Goal: Transaction & Acquisition: Purchase product/service

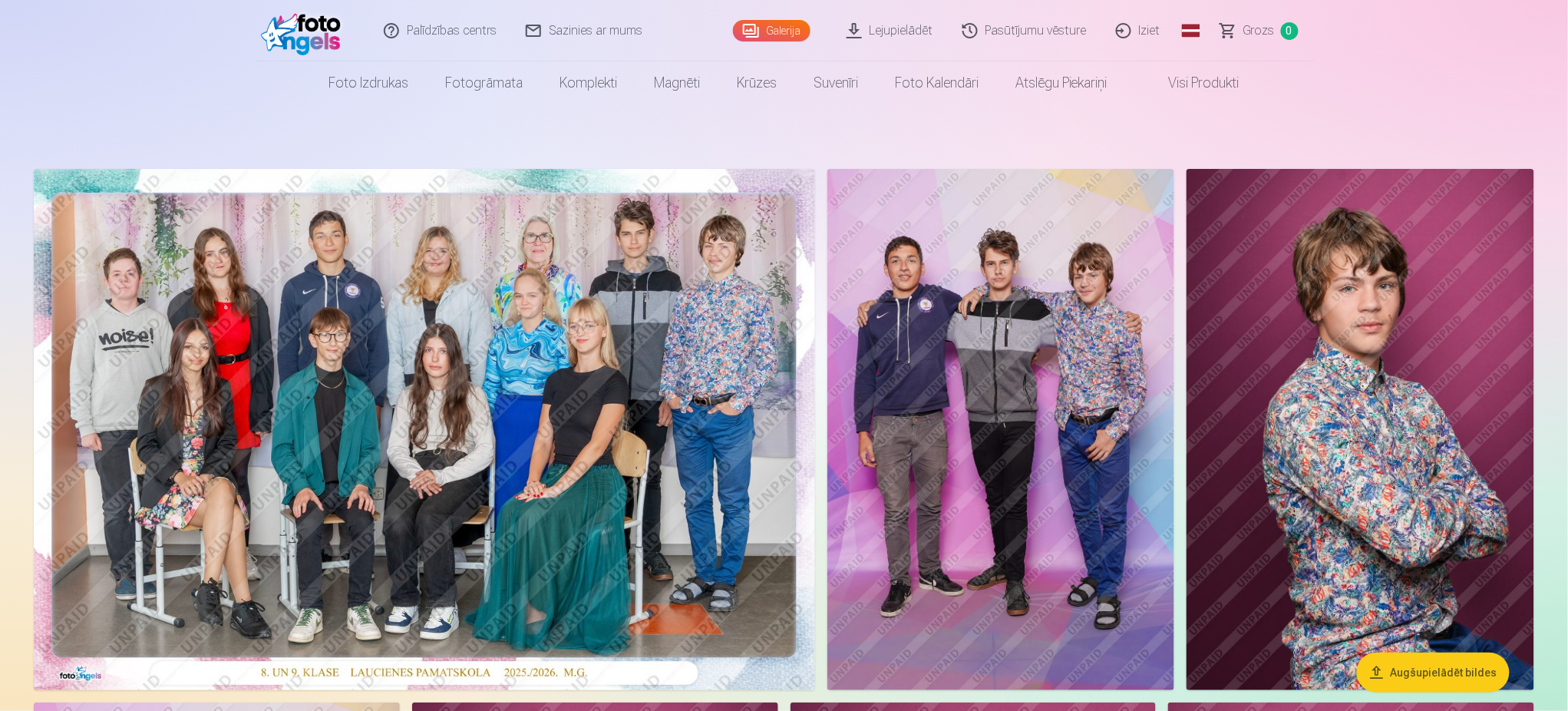
click at [1006, 437] on img at bounding box center [1001, 429] width 348 height 521
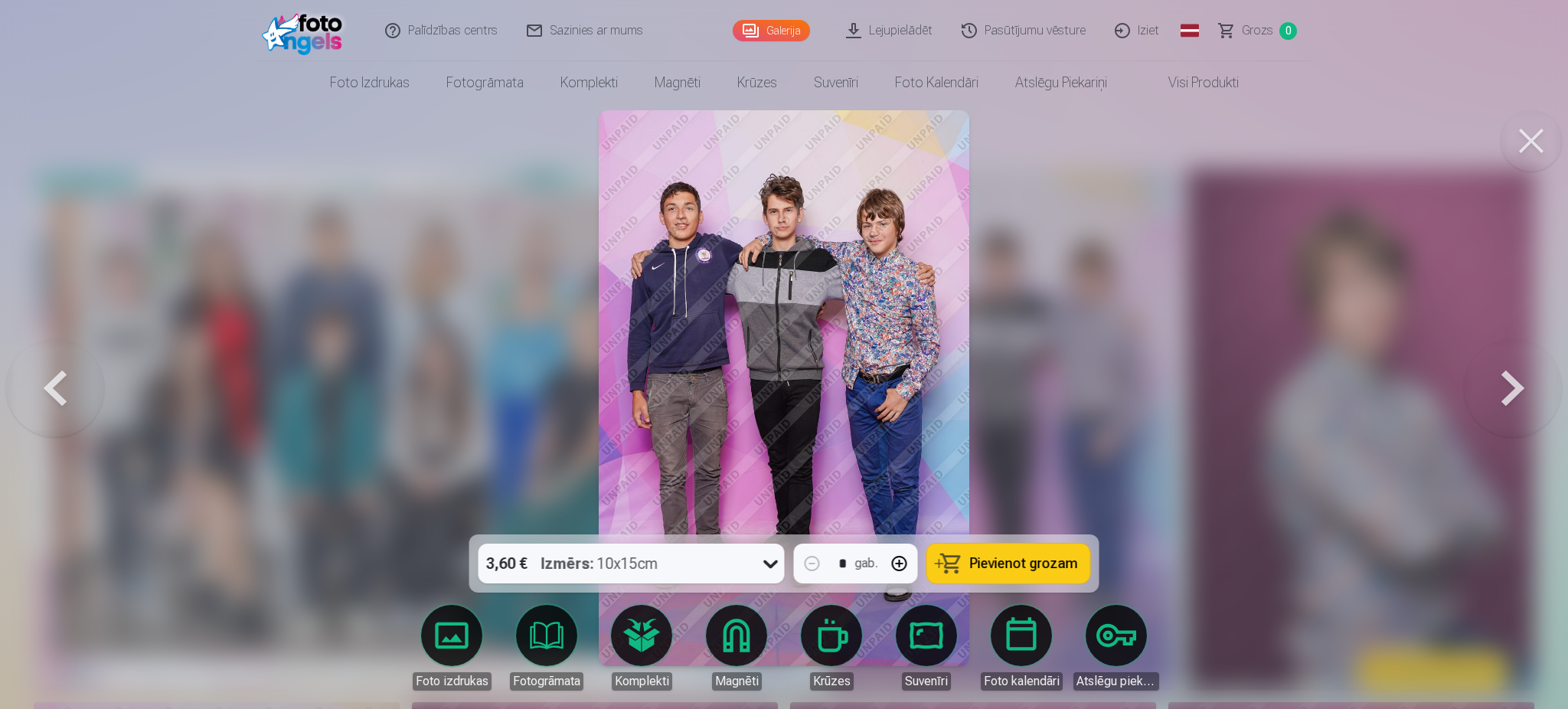
click at [62, 380] on button at bounding box center [55, 388] width 98 height 262
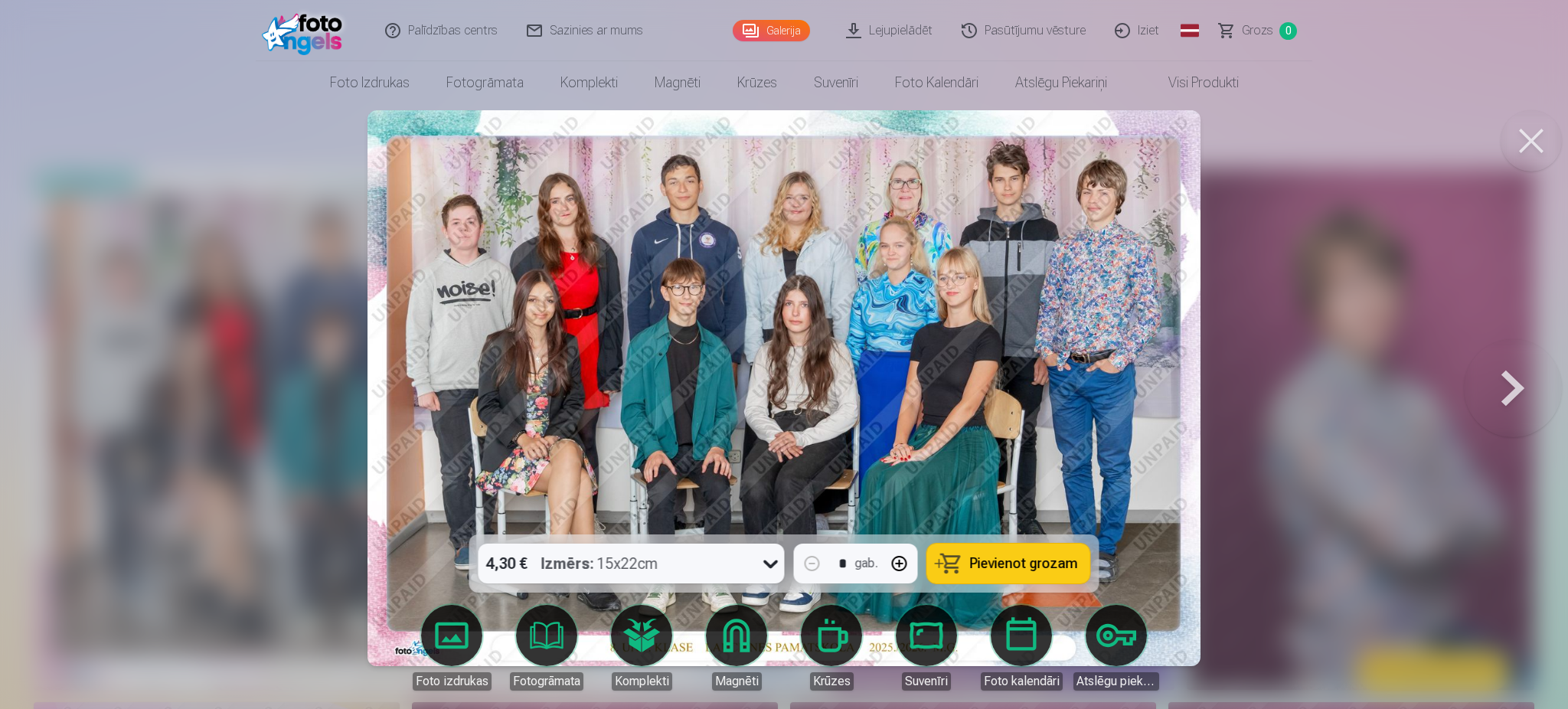
click at [1499, 397] on button at bounding box center [1513, 388] width 98 height 262
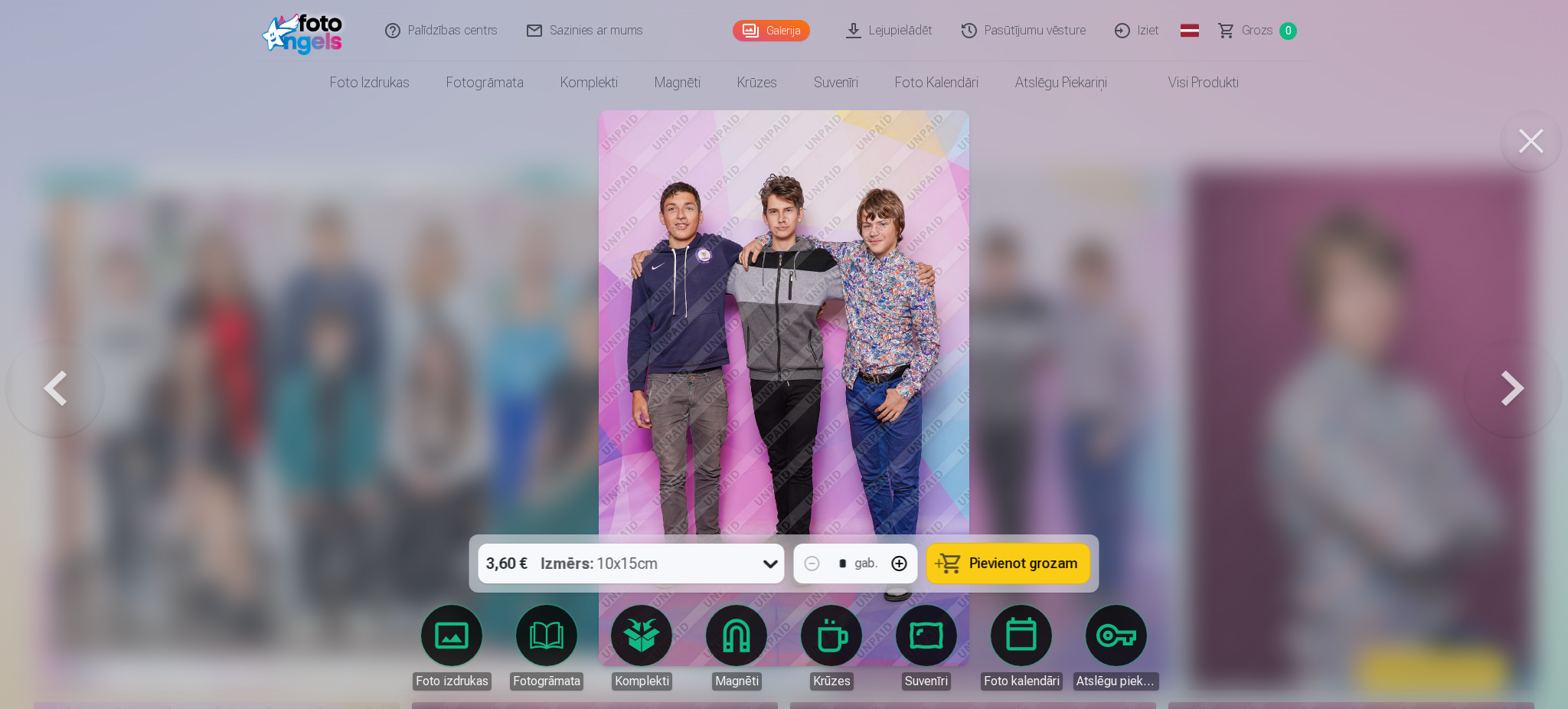
click at [1514, 376] on button at bounding box center [1513, 388] width 98 height 262
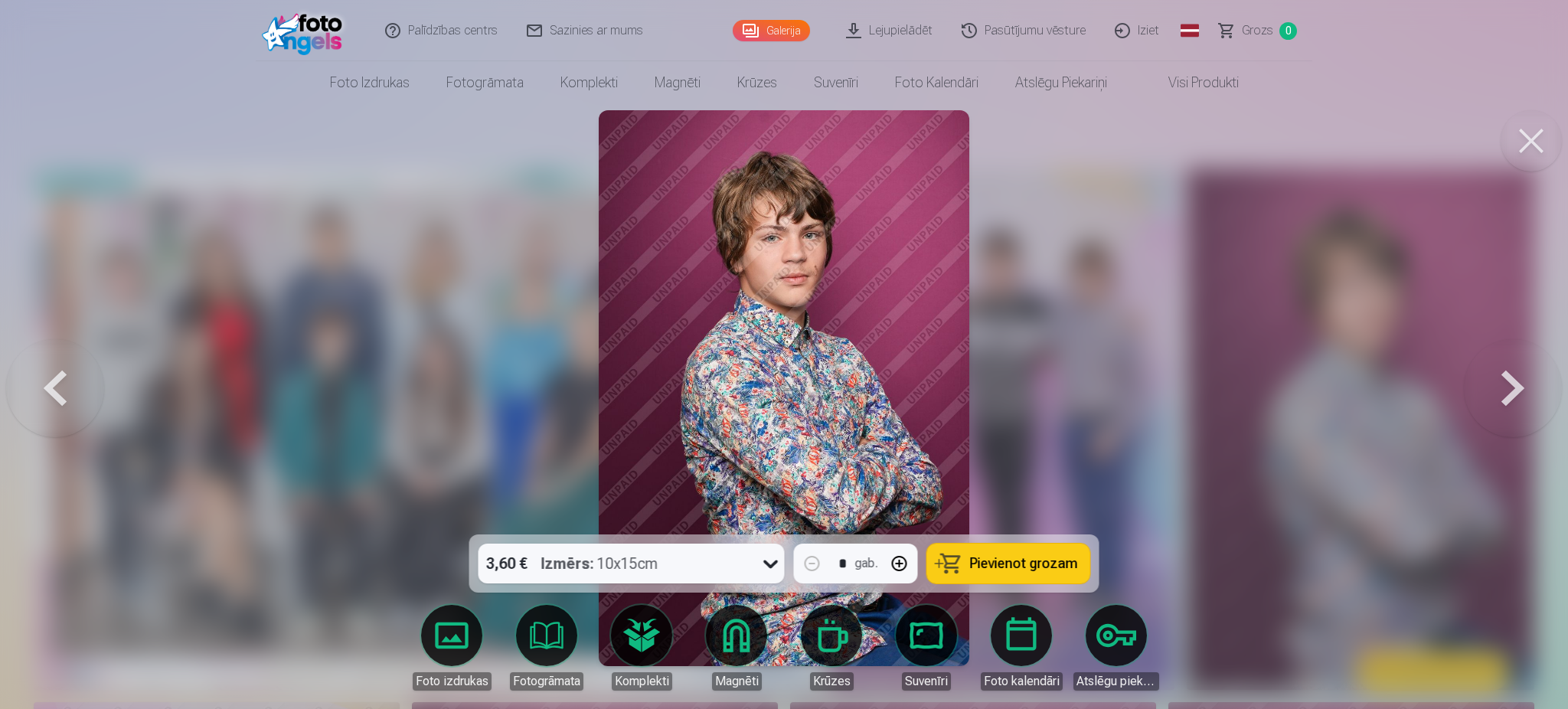
click at [1514, 376] on button at bounding box center [1513, 388] width 98 height 262
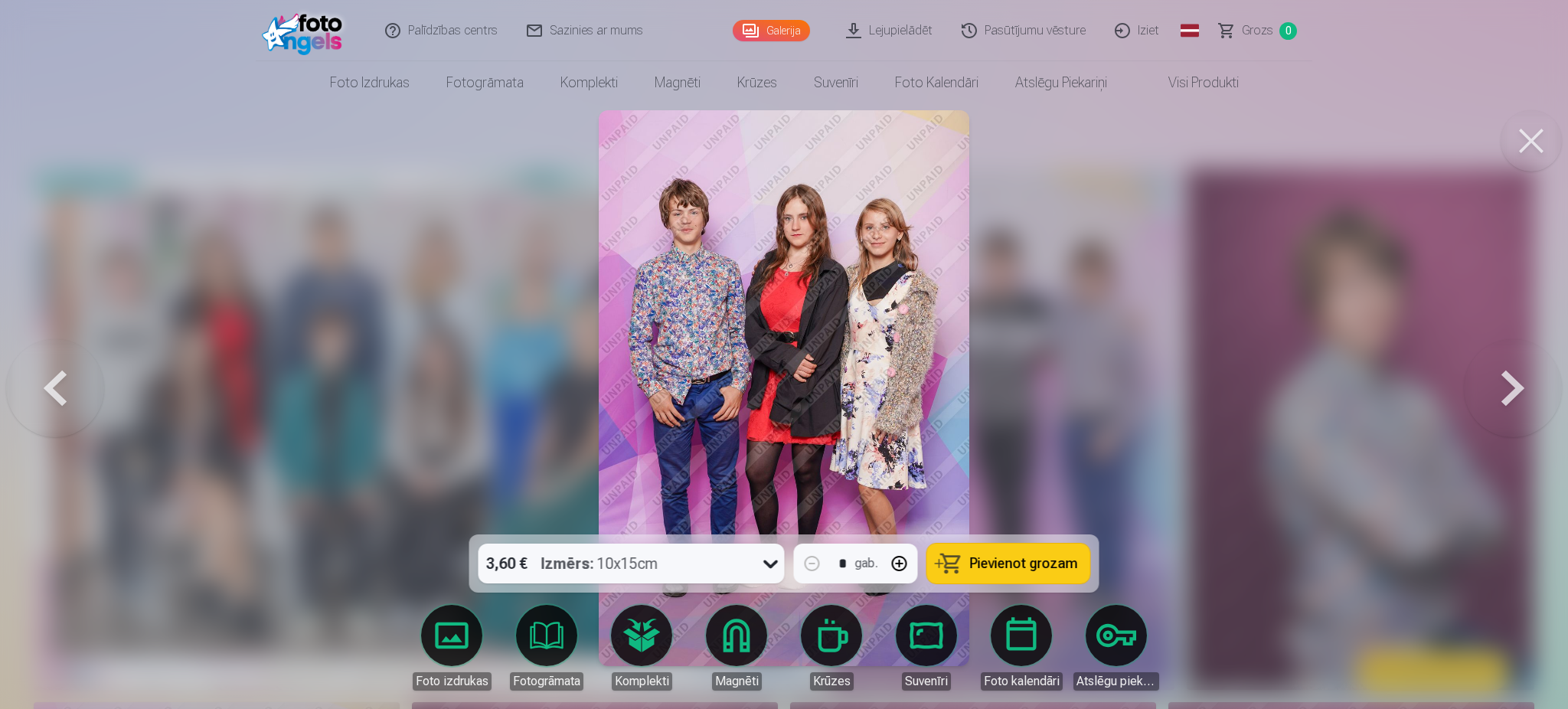
click at [1514, 376] on button at bounding box center [1513, 388] width 98 height 262
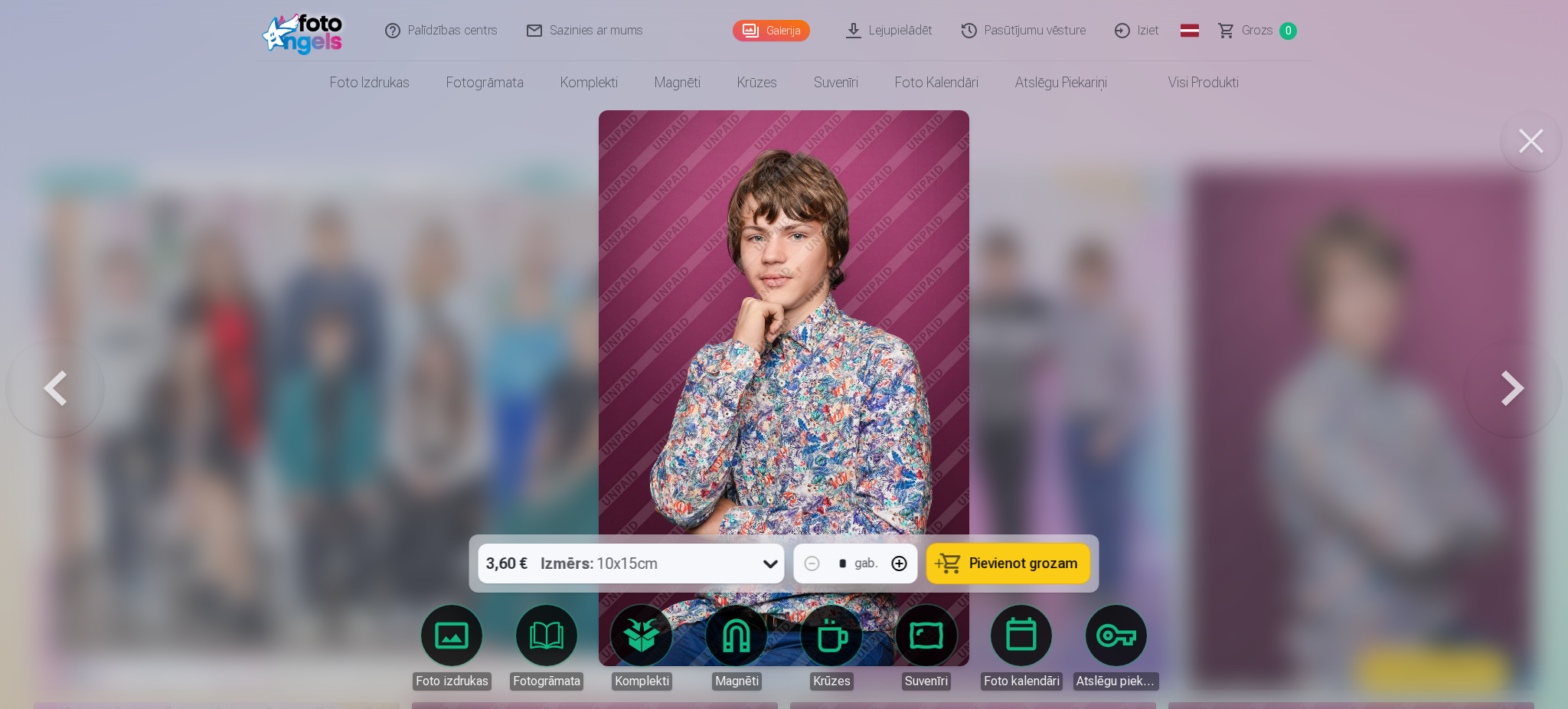
click at [1514, 376] on button at bounding box center [1513, 388] width 98 height 262
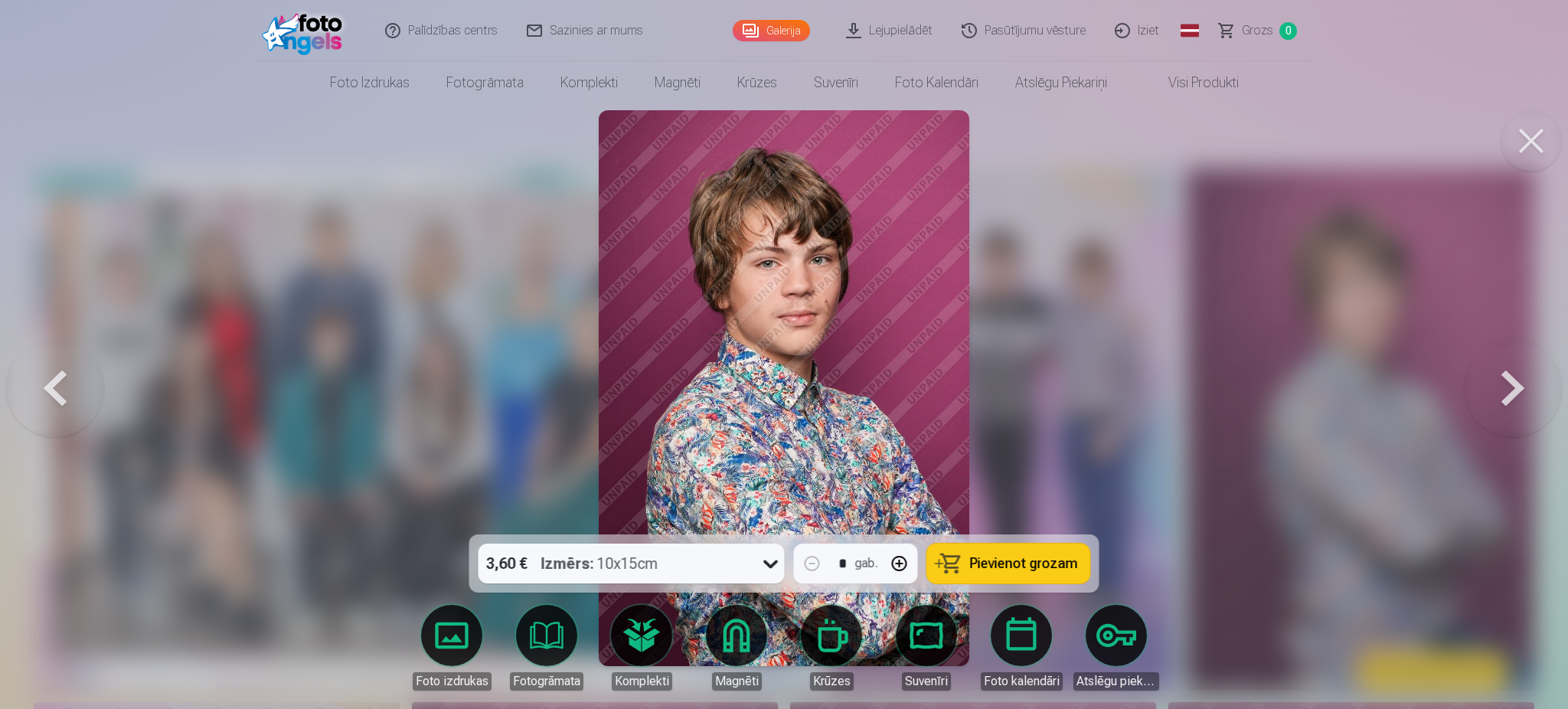
click at [1514, 376] on button at bounding box center [1513, 388] width 98 height 262
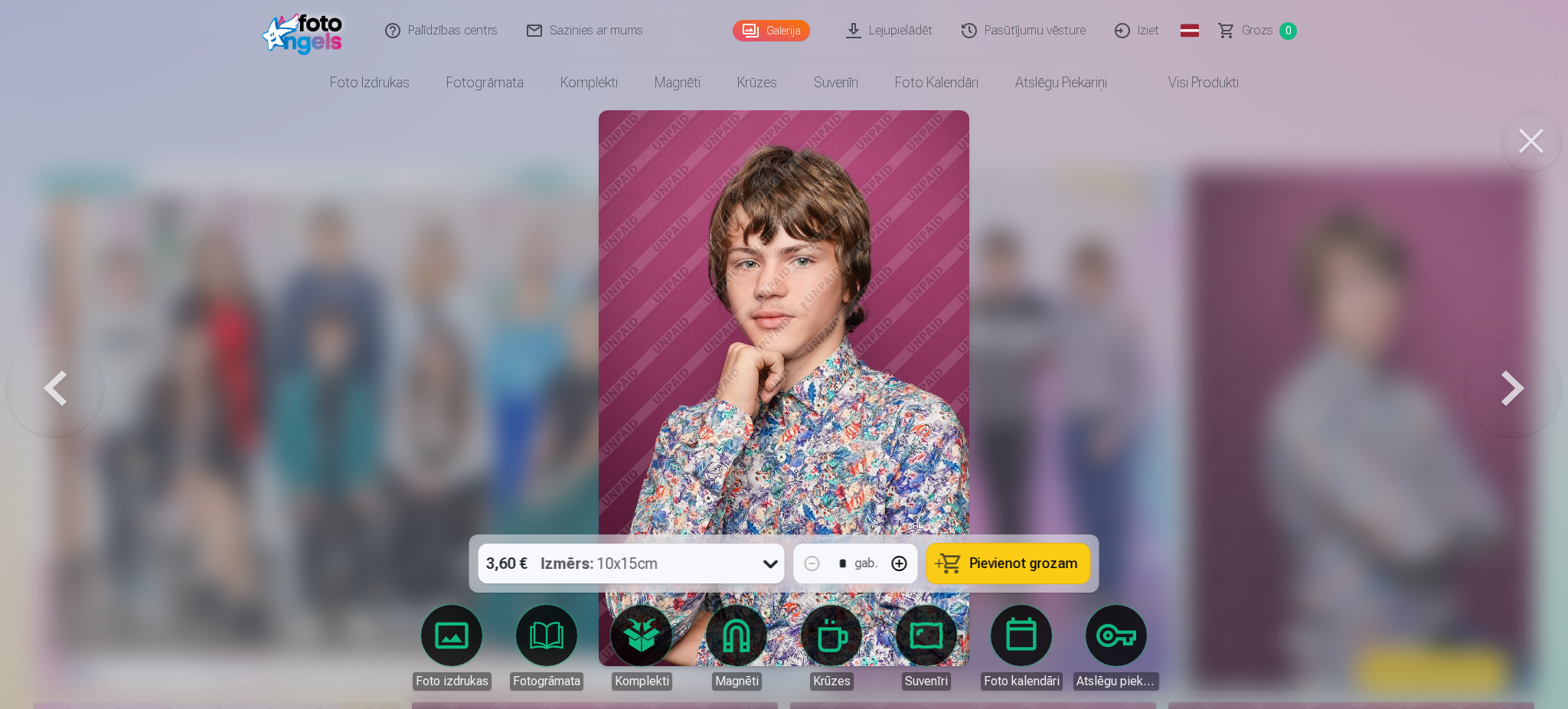
click at [1514, 376] on button at bounding box center [1513, 388] width 98 height 262
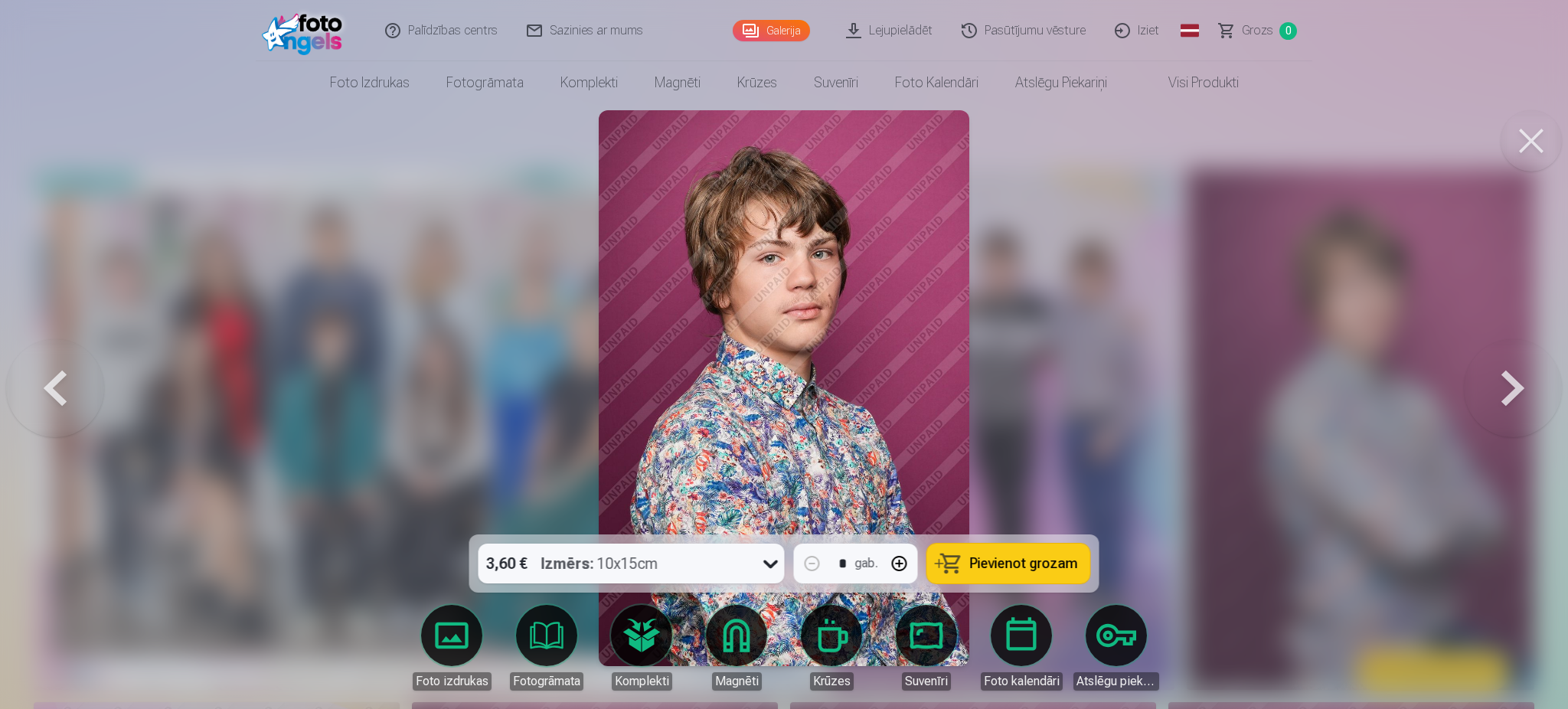
click at [1514, 376] on button at bounding box center [1513, 388] width 98 height 262
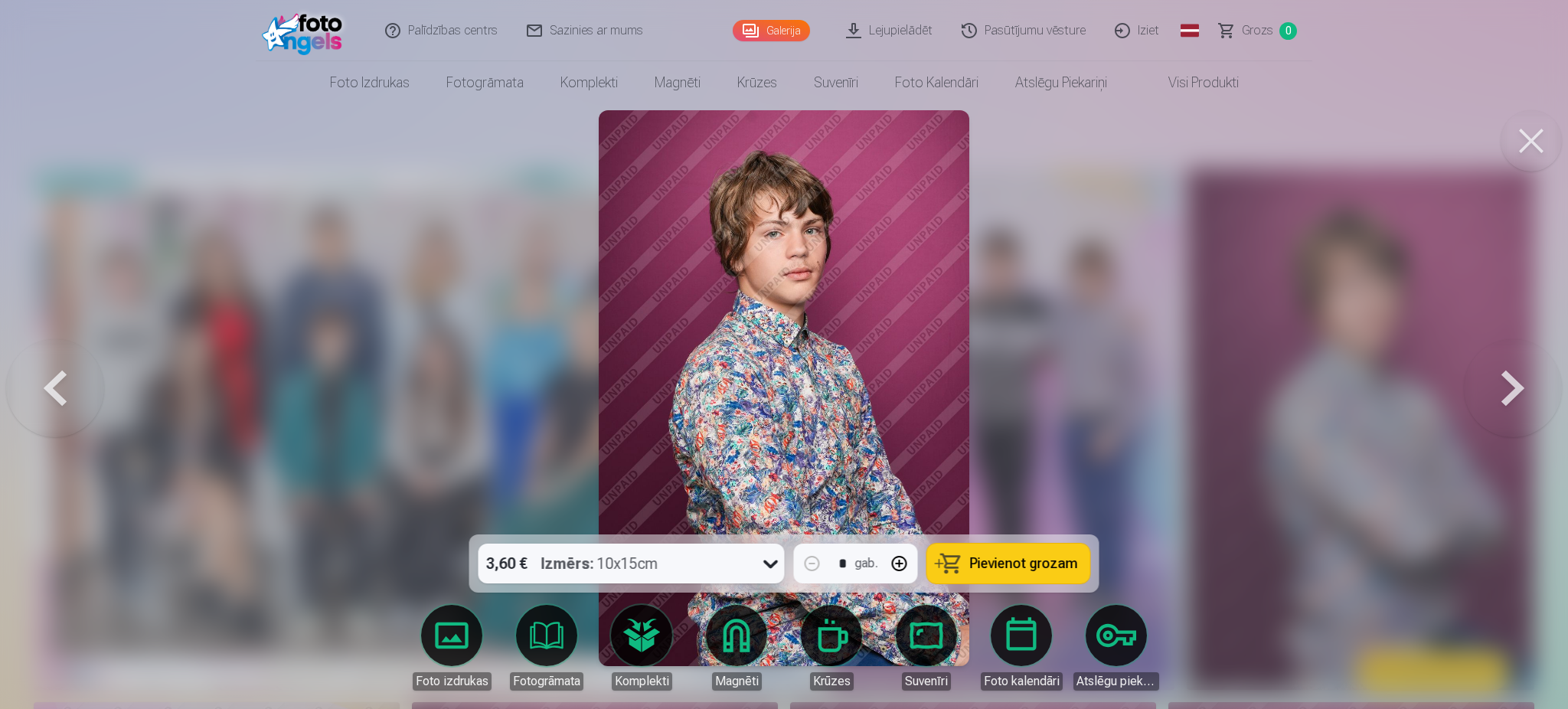
click at [1514, 376] on button at bounding box center [1513, 388] width 98 height 262
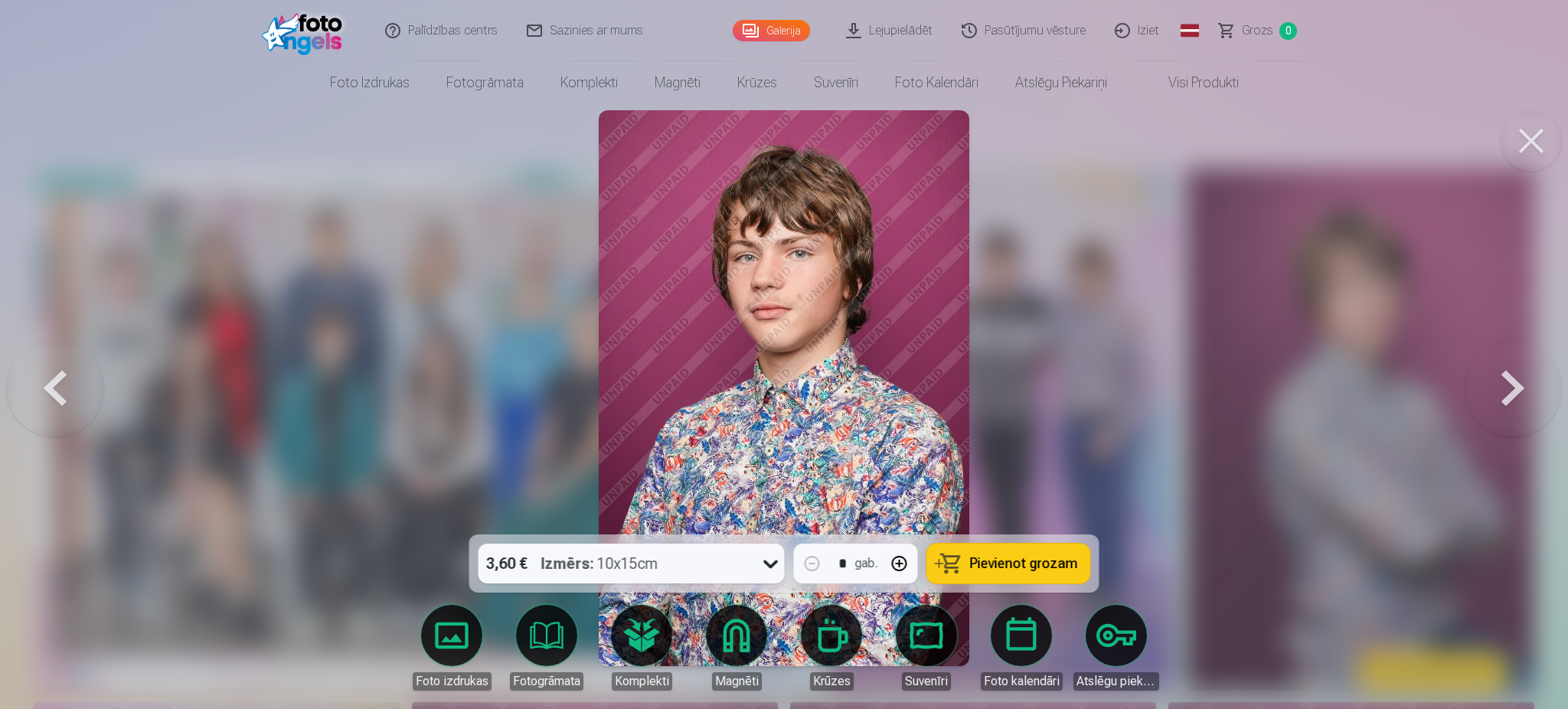
click at [1514, 376] on button at bounding box center [1513, 388] width 98 height 262
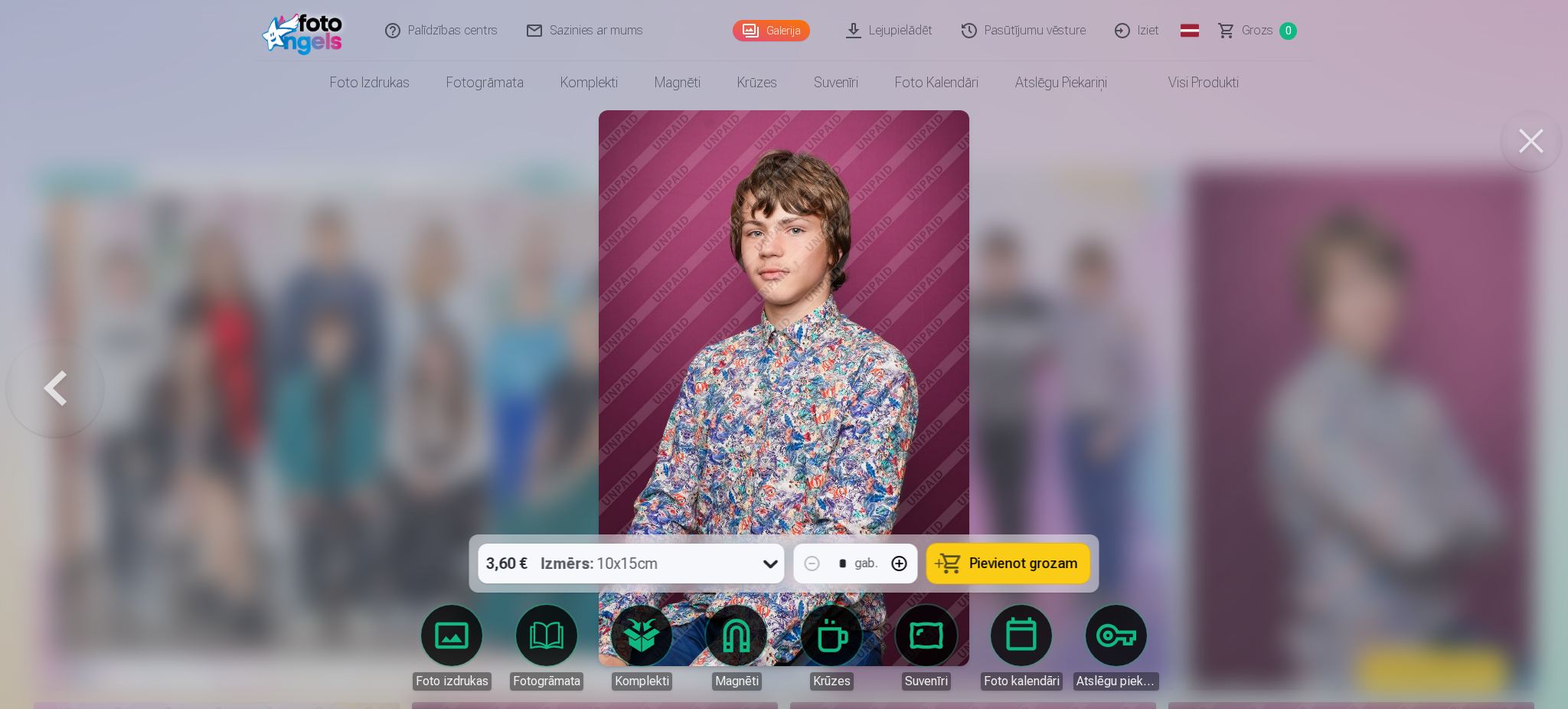
click at [1514, 376] on div at bounding box center [784, 354] width 1568 height 709
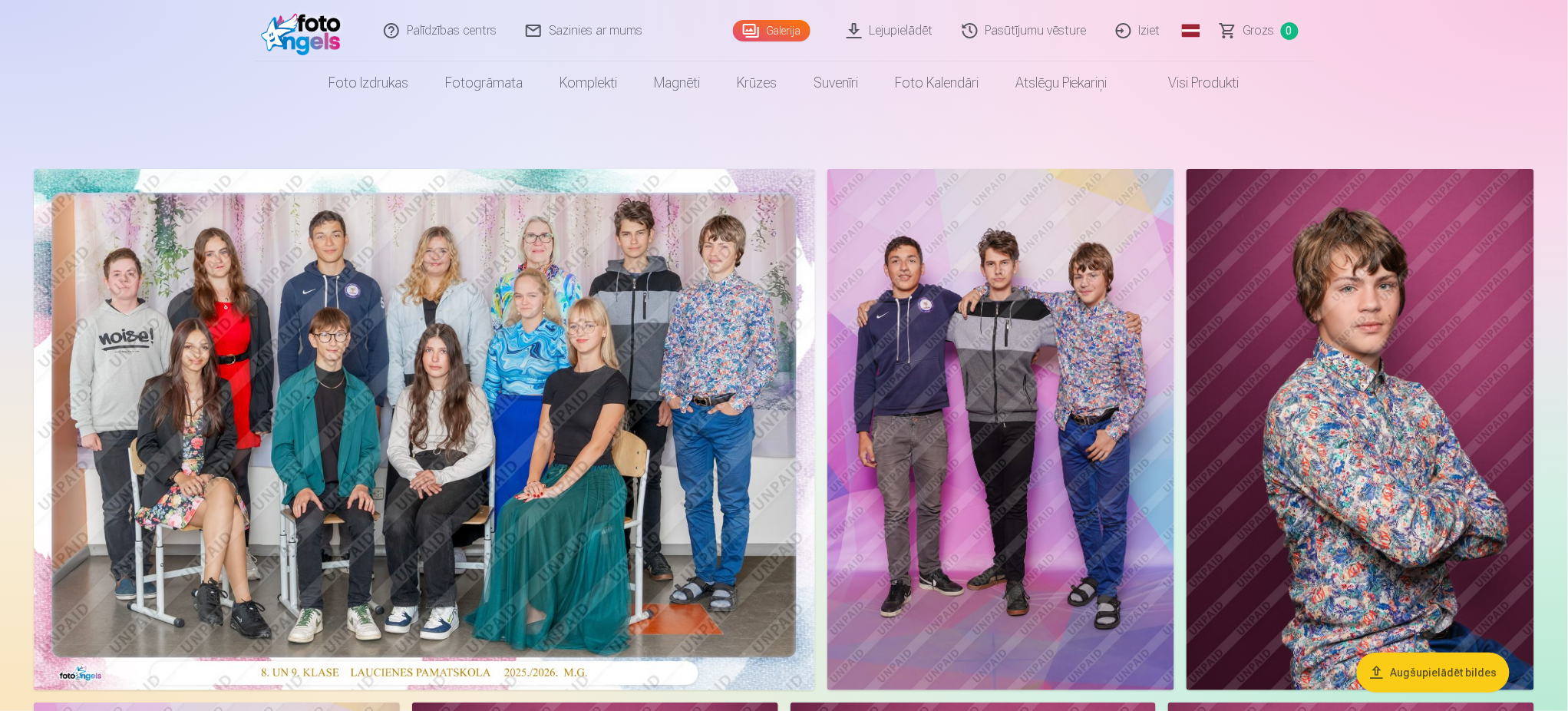
click at [1134, 384] on img at bounding box center [1001, 429] width 348 height 521
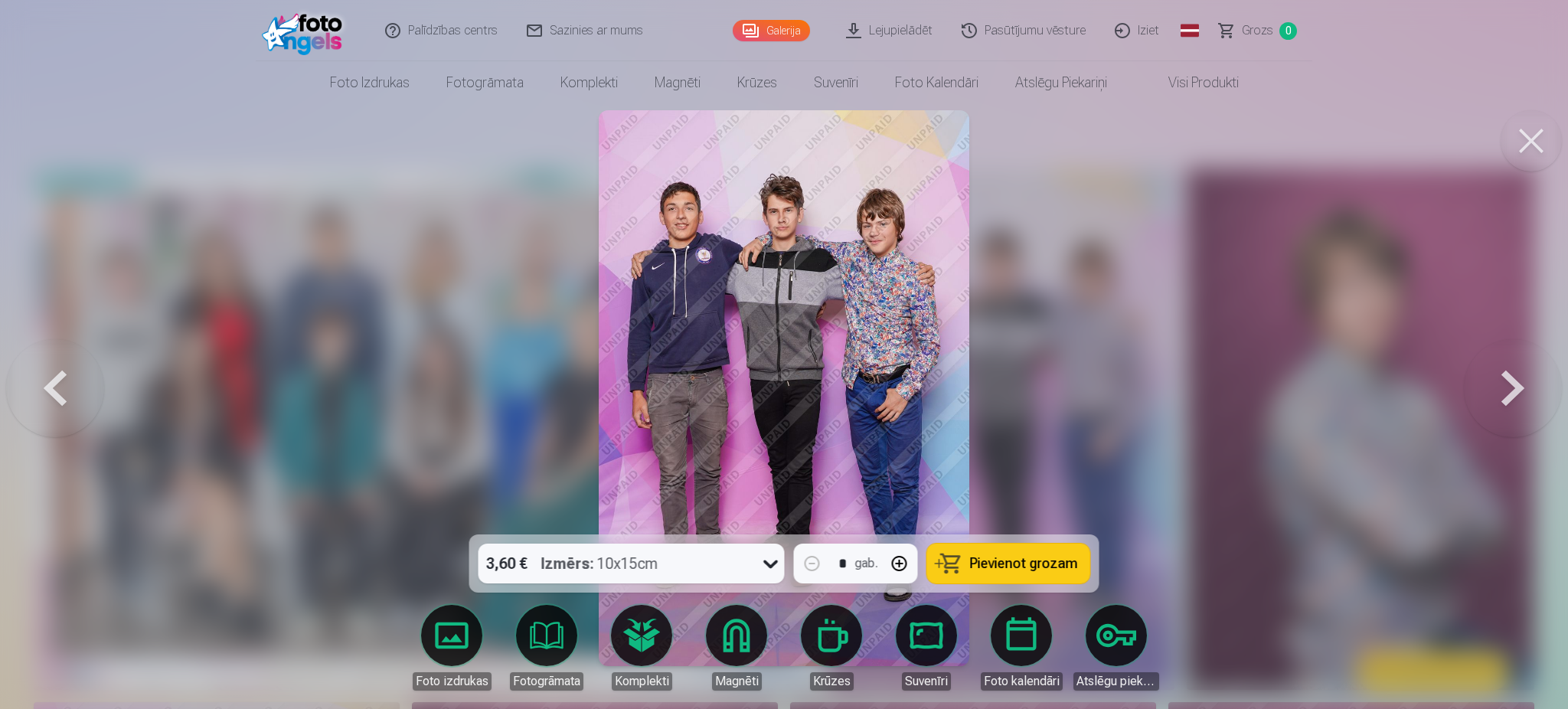
click at [980, 568] on span "Pievienot grozam" at bounding box center [1024, 563] width 108 height 14
click at [1514, 151] on button at bounding box center [1531, 141] width 62 height 61
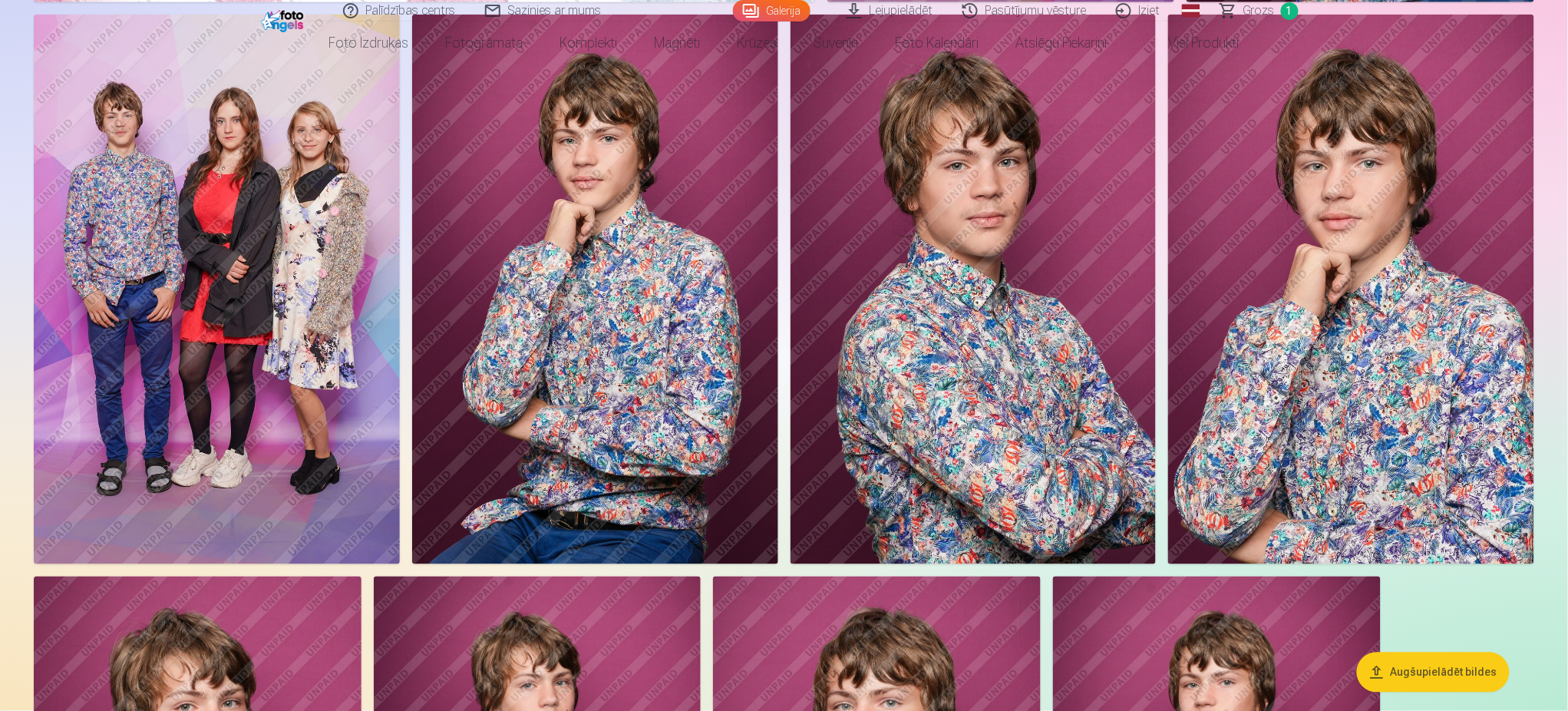
scroll to position [536, 0]
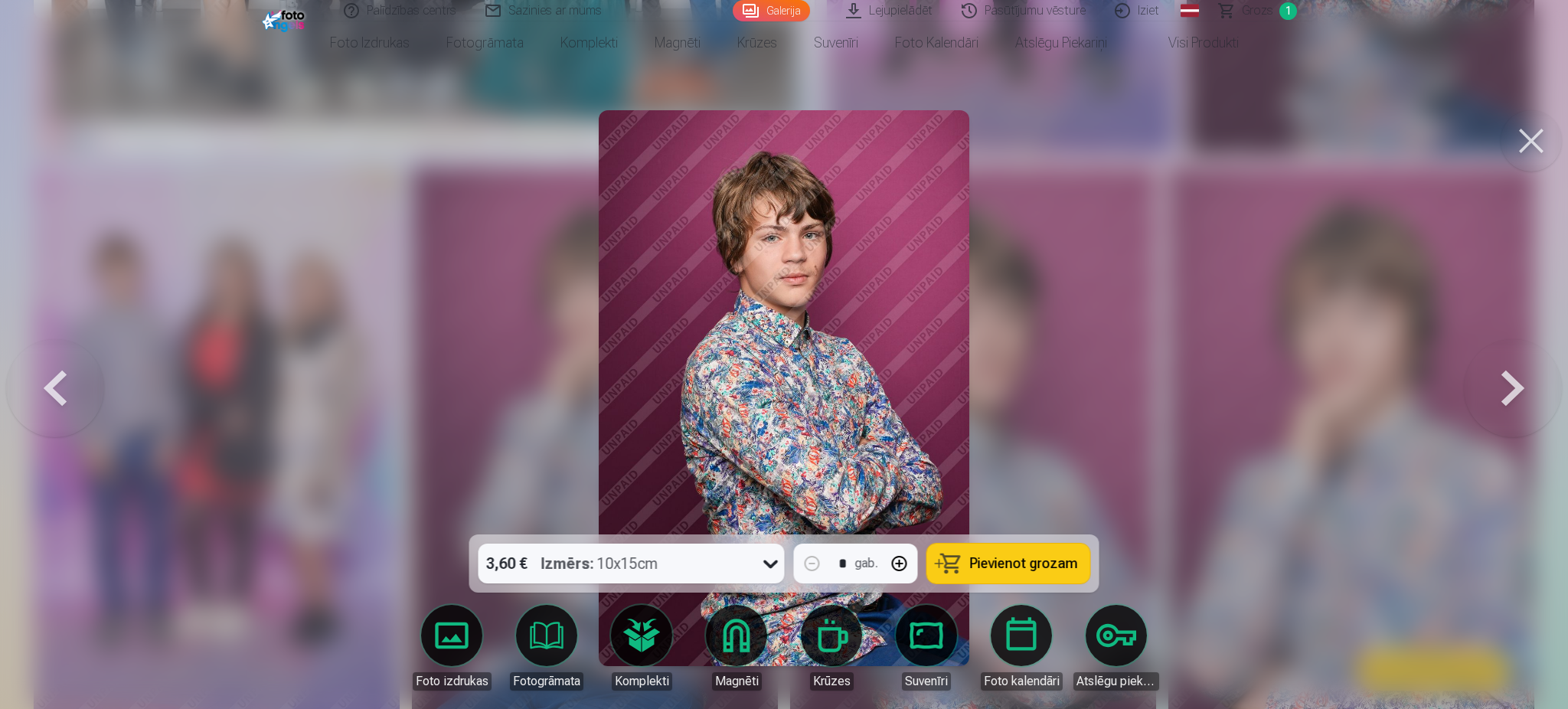
click at [992, 551] on button "Pievienot grozam" at bounding box center [1009, 564] width 163 height 40
click at [1290, 143] on div at bounding box center [784, 354] width 1568 height 709
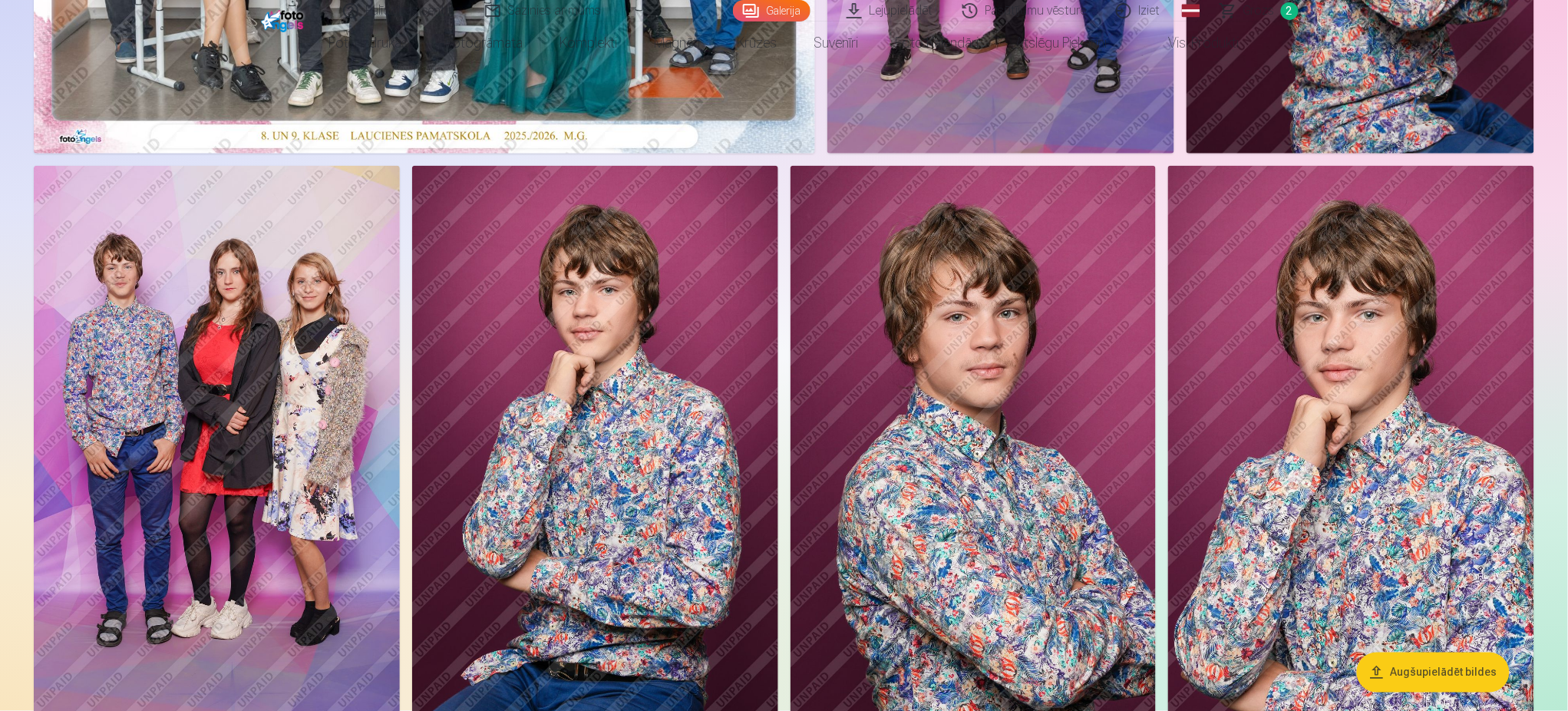
click at [1257, 6] on span "Grozs" at bounding box center [1259, 10] width 31 height 18
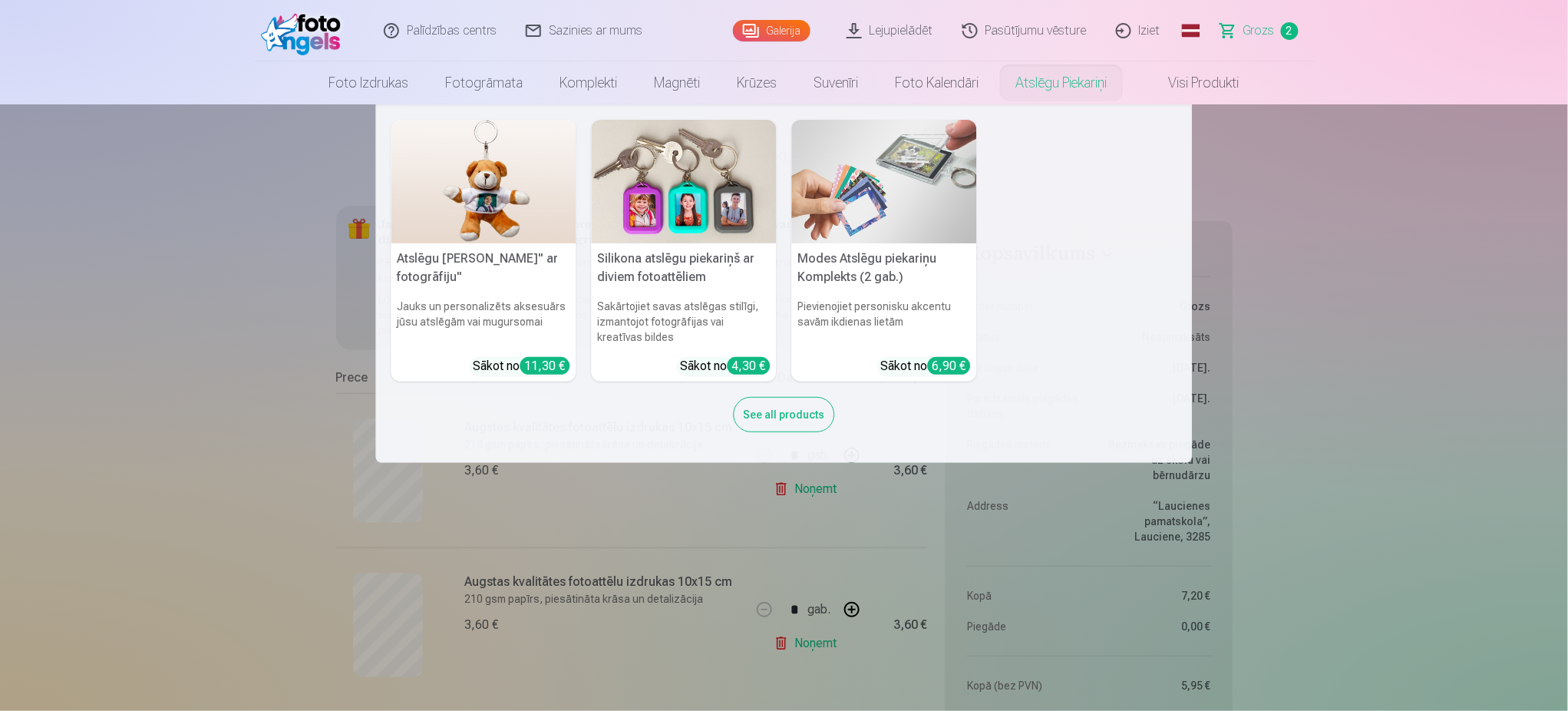
click at [1345, 266] on nav "Atslēgu piekariņš Lācītis" ar fotogrāfiju" Jauks un personalizēts aksesuārs jūs…" at bounding box center [784, 283] width 1568 height 359
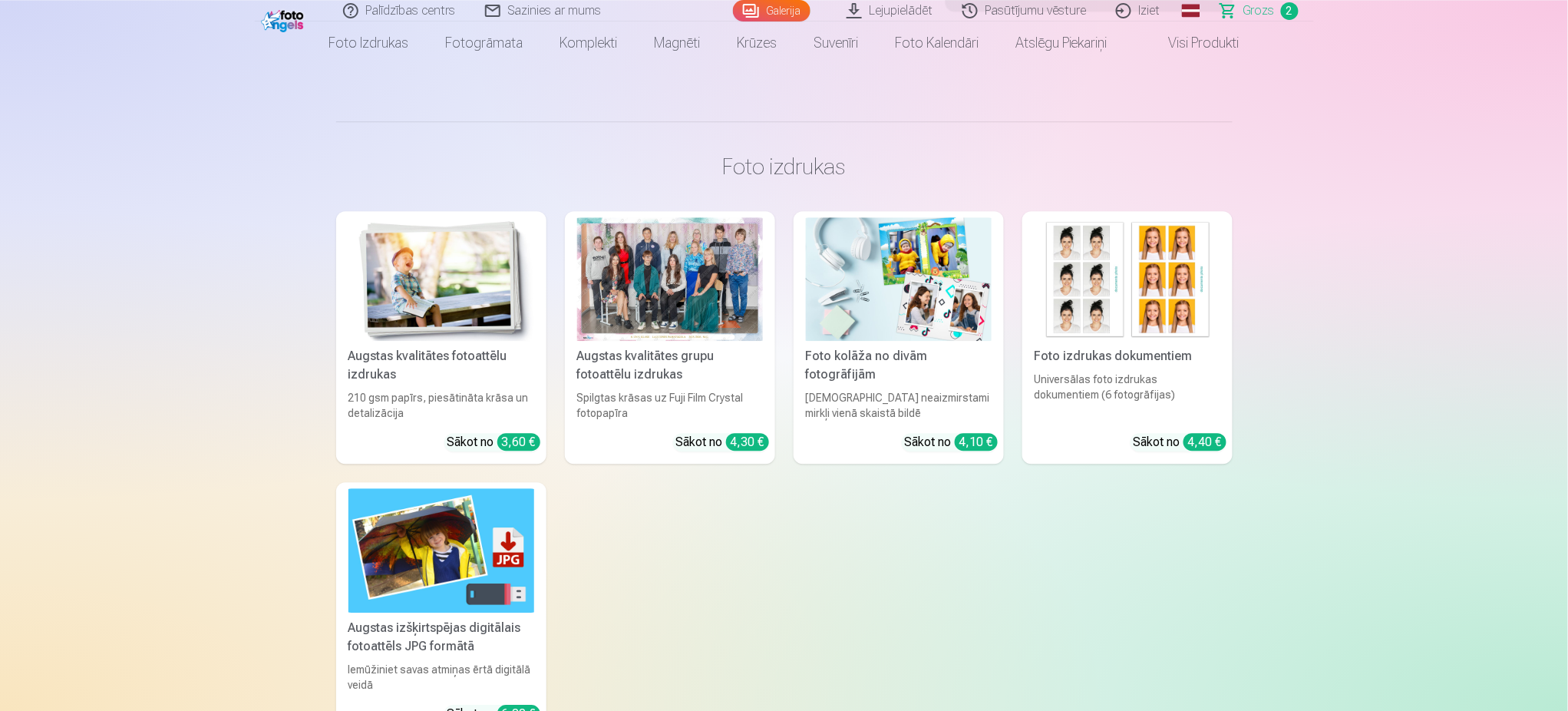
scroll to position [1317, 0]
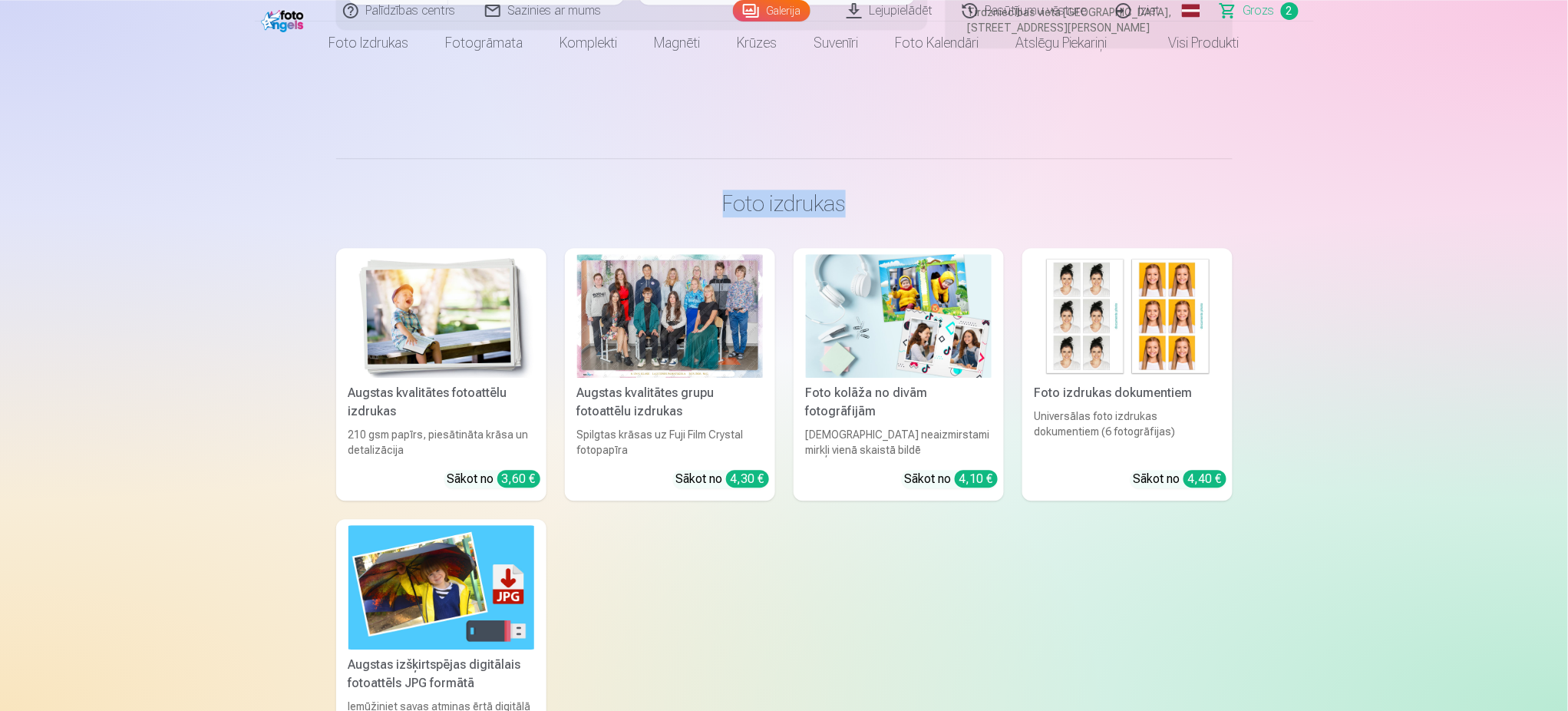
drag, startPoint x: 1566, startPoint y: 200, endPoint x: 1569, endPoint y: 155, distance: 45.1
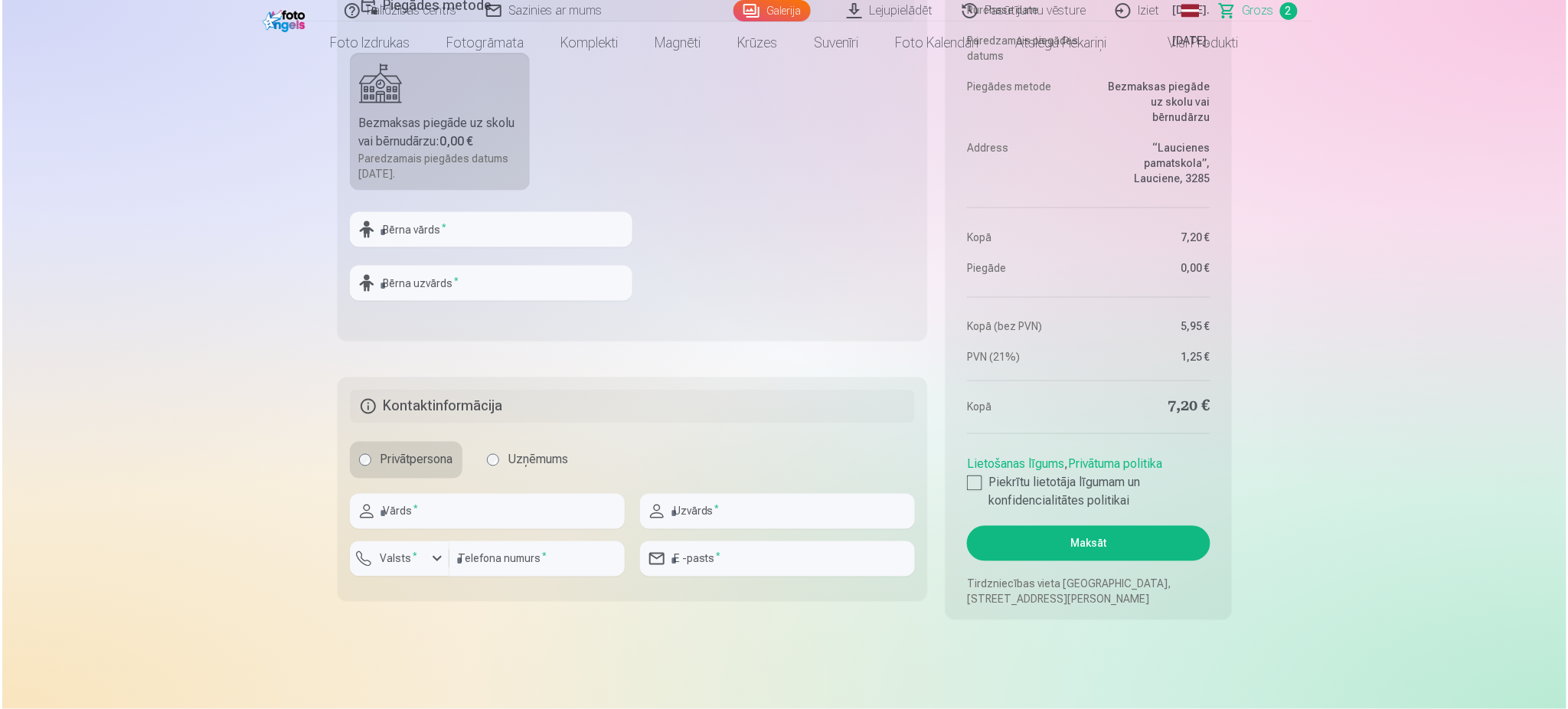
scroll to position [690, 0]
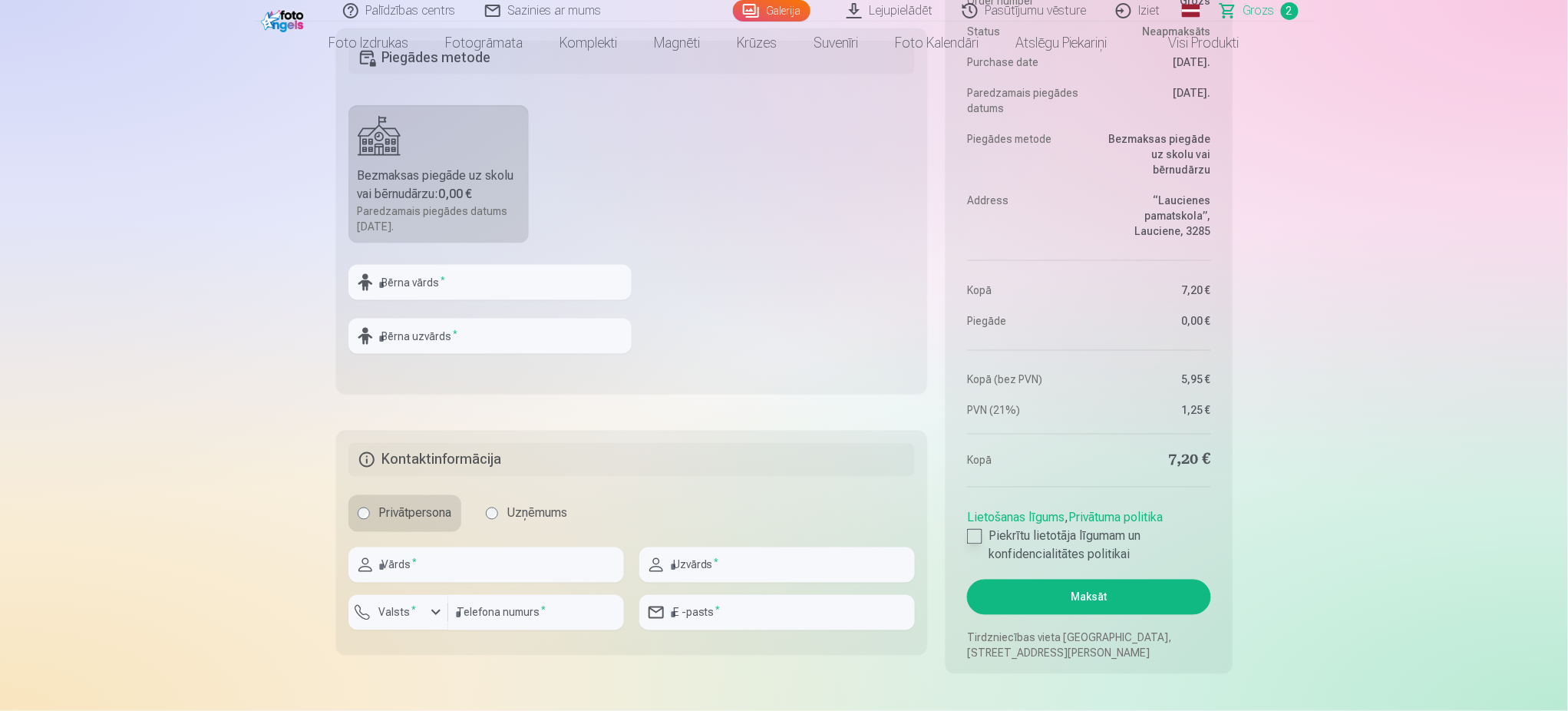
click at [985, 540] on label "Piekrītu lietotāja līgumam un konfidencialitātes politikai" at bounding box center [1089, 546] width 243 height 37
click at [513, 573] on input "text" at bounding box center [486, 564] width 275 height 35
click at [422, 616] on div "button" at bounding box center [403, 614] width 46 height 15
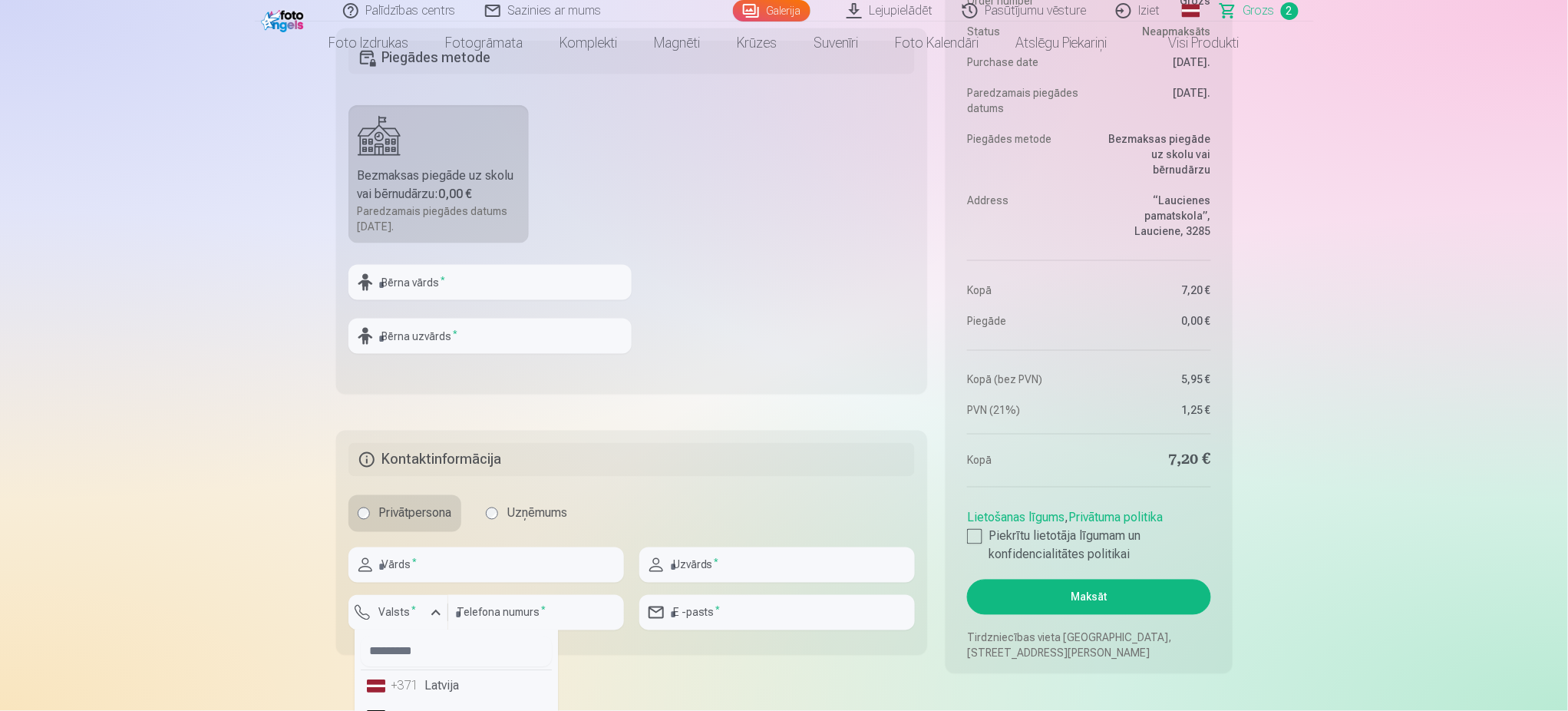
click at [452, 680] on li "+371 Latvija" at bounding box center [456, 686] width 191 height 30
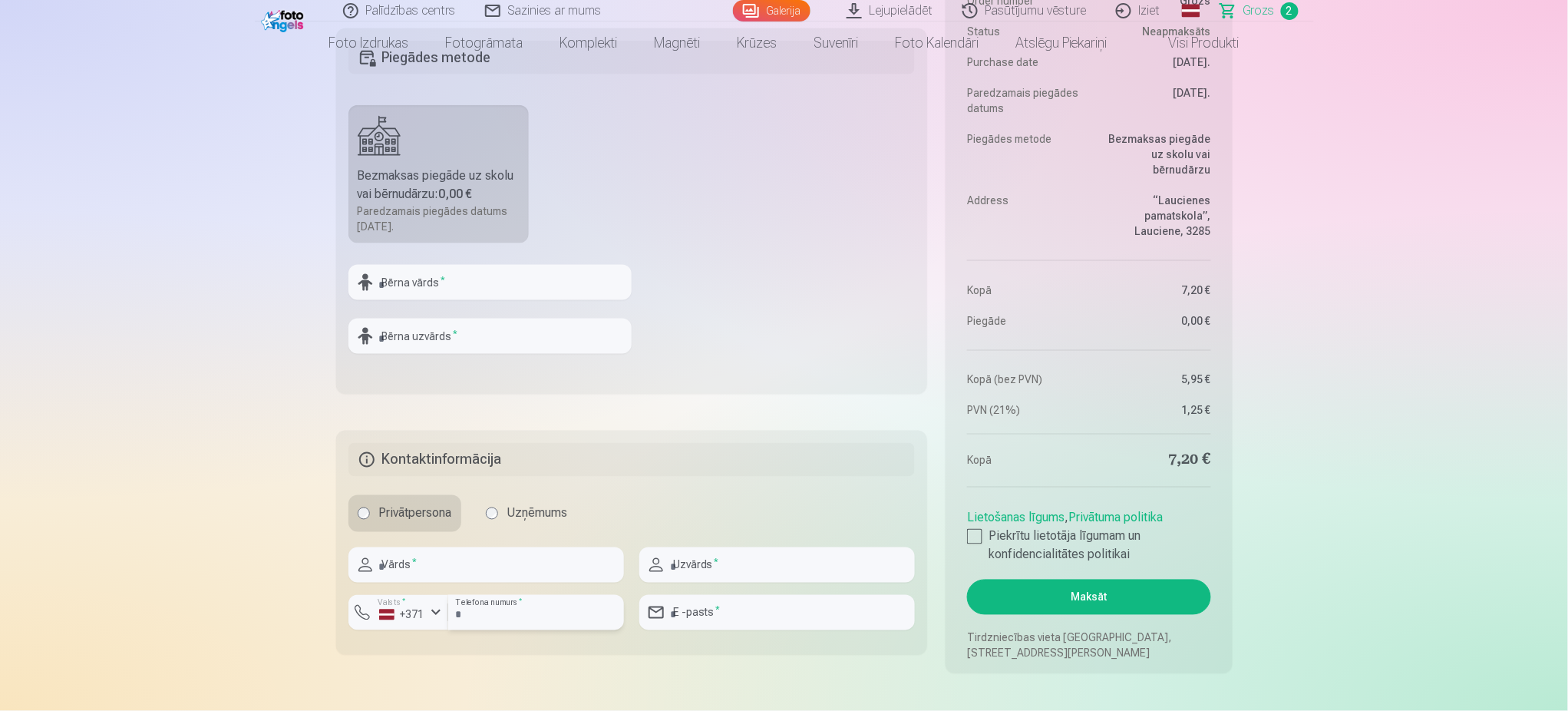
click at [510, 609] on input "number" at bounding box center [537, 613] width 176 height 35
type input "********"
click at [484, 578] on input "text" at bounding box center [486, 564] width 275 height 35
type input "****"
click at [698, 564] on input "text" at bounding box center [777, 564] width 275 height 35
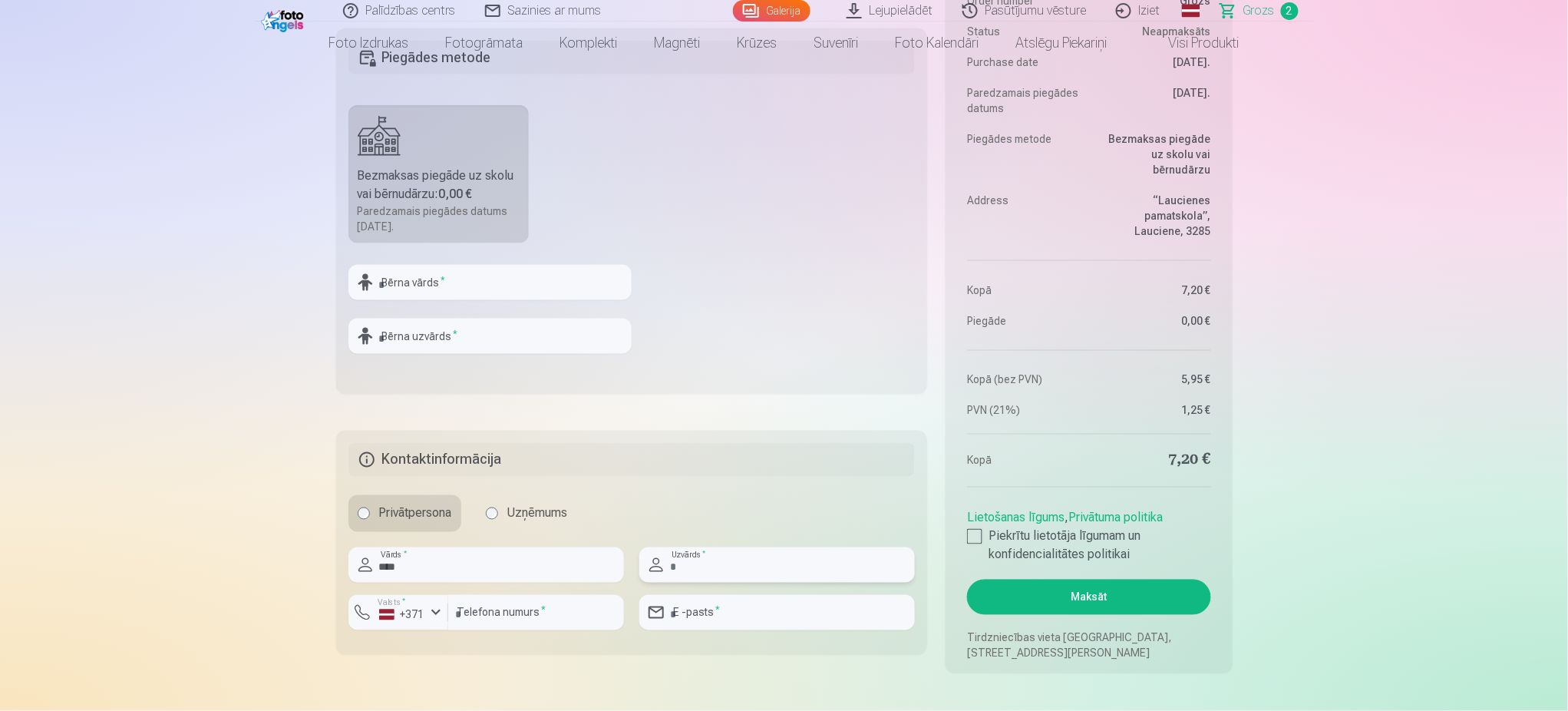
type input "*"
type input "********"
click at [702, 614] on input "email" at bounding box center [777, 613] width 275 height 35
type input "**********"
click at [459, 283] on input "text" at bounding box center [490, 283] width 283 height 35
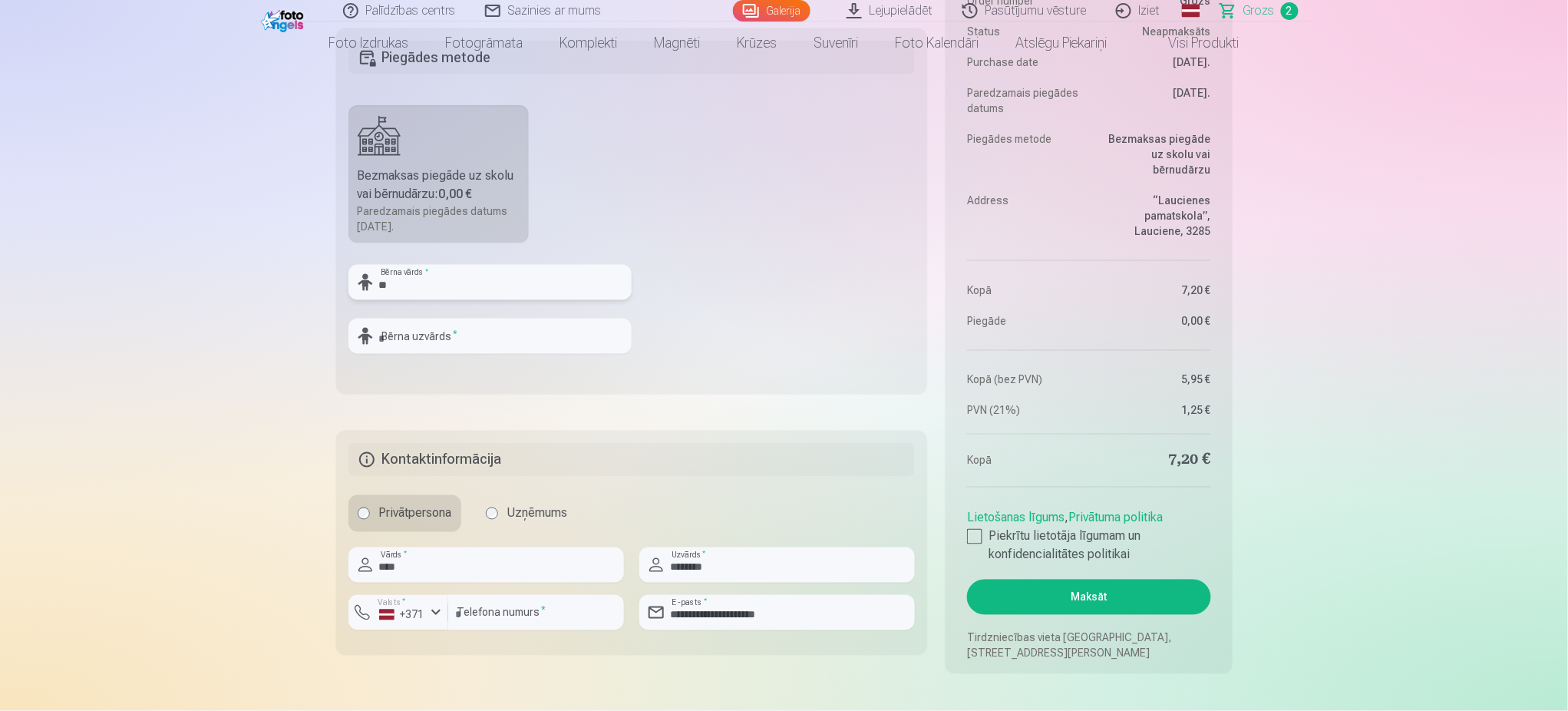
type input "*"
type input "******"
click at [421, 342] on input "text" at bounding box center [490, 336] width 283 height 35
type input "*"
type input "******"
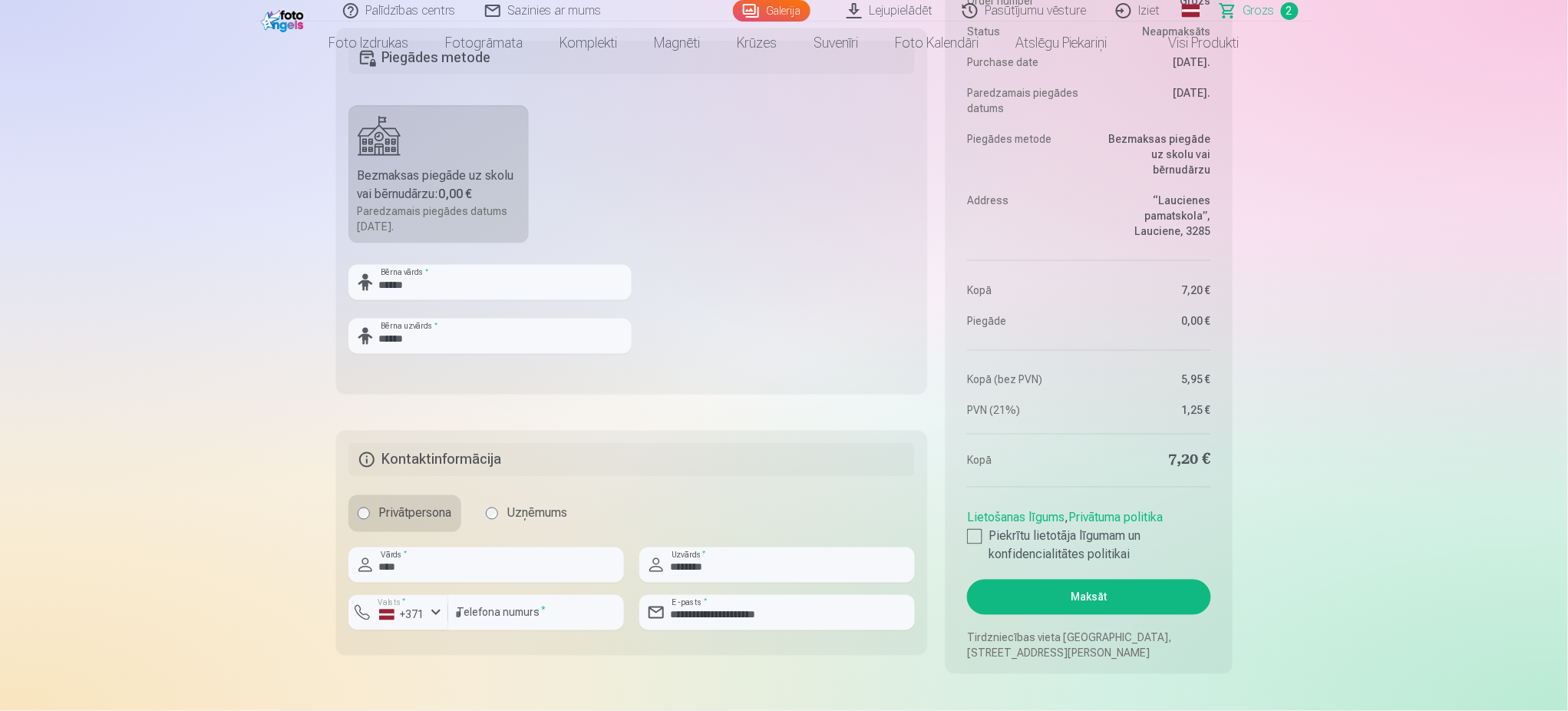
click at [1164, 105] on dd "[DATE]." at bounding box center [1154, 100] width 115 height 30
click at [1134, 601] on button "Maksāt" at bounding box center [1089, 597] width 243 height 35
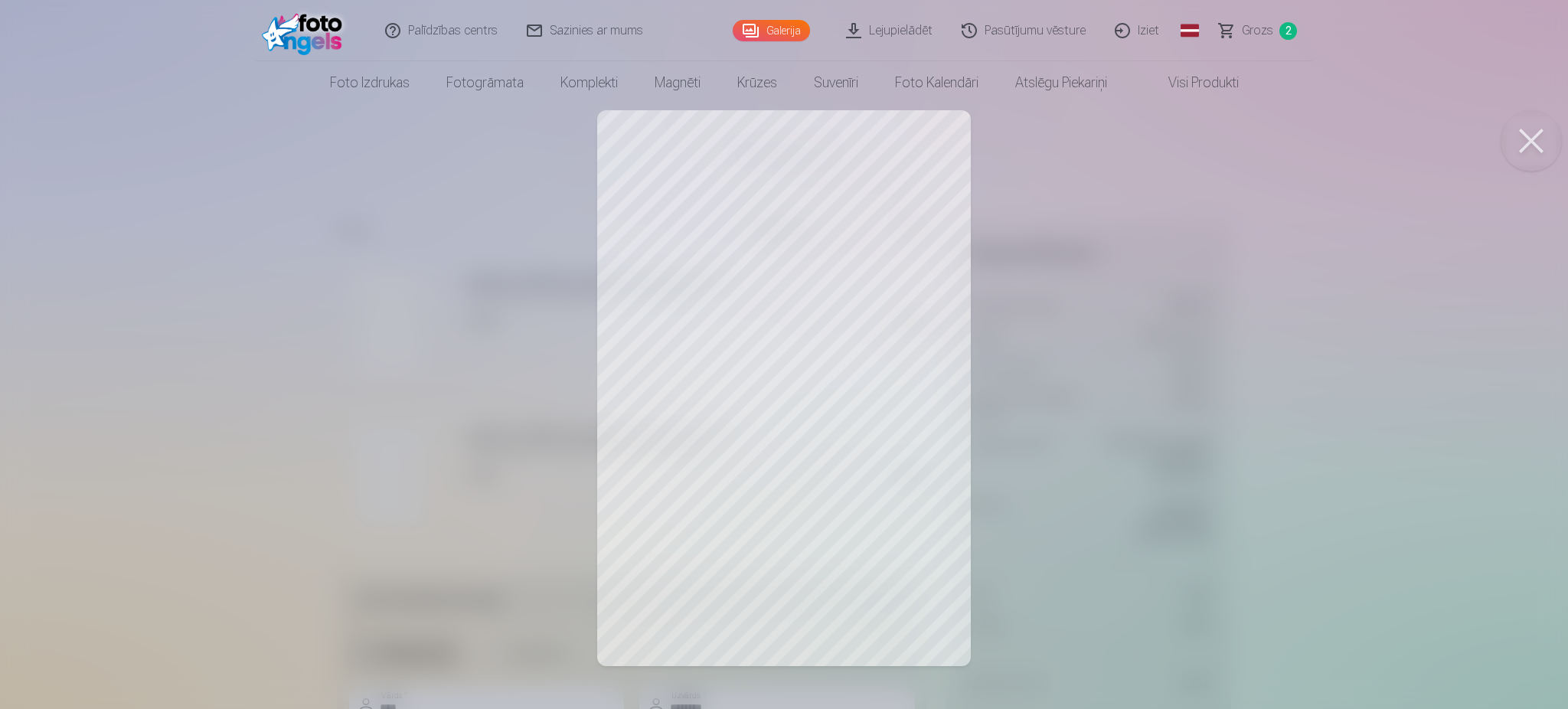
click at [1133, 30] on link "Iziet" at bounding box center [1137, 30] width 73 height 61
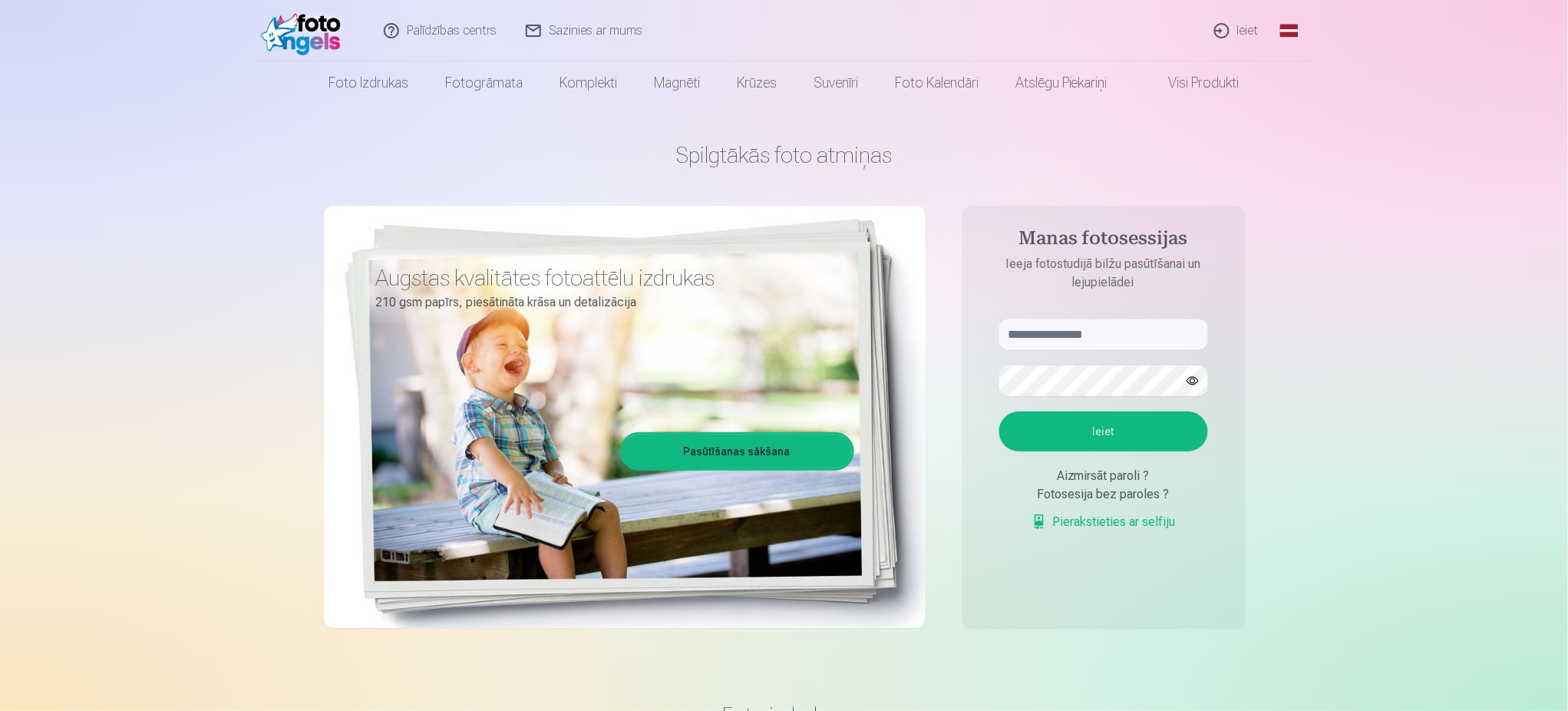
click at [1243, 34] on link "Ieiet" at bounding box center [1237, 30] width 74 height 62
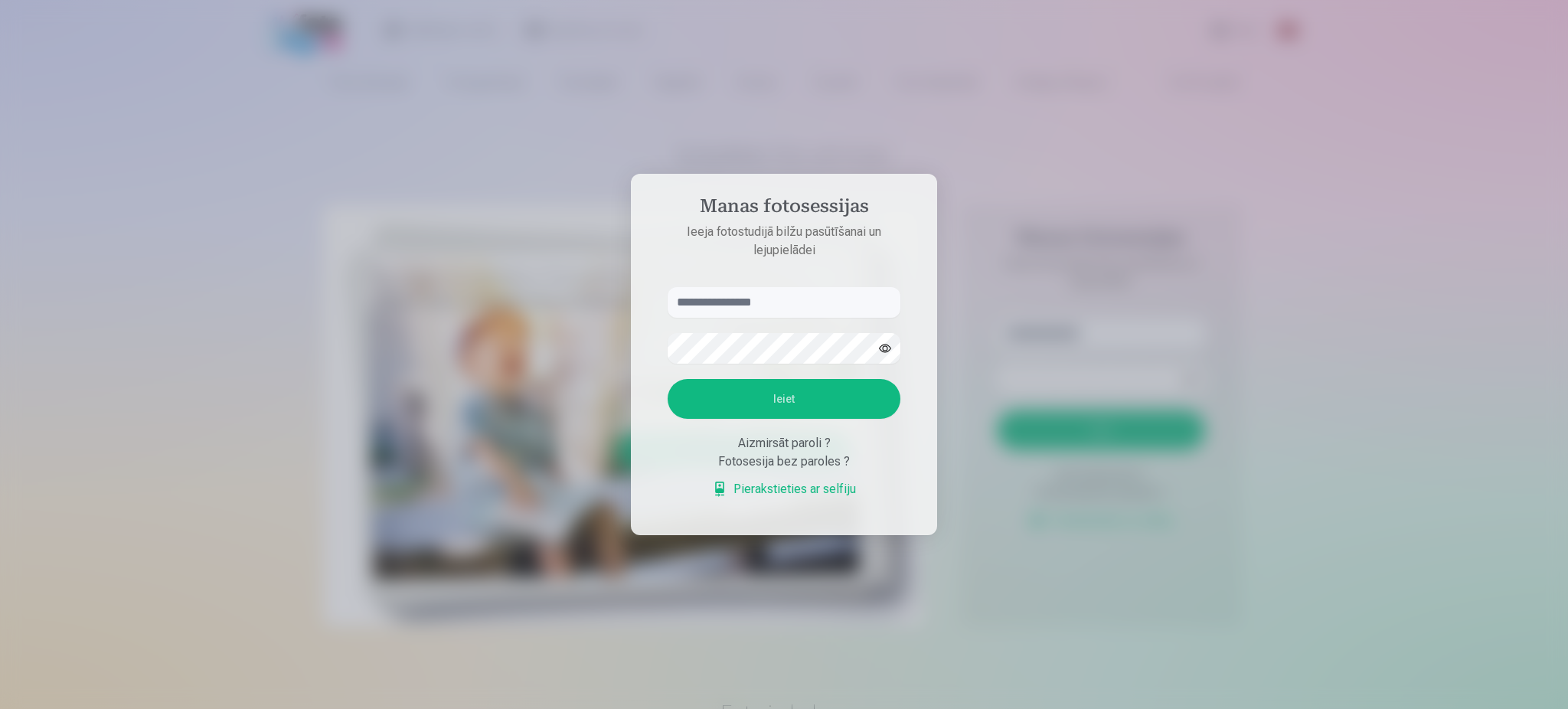
type input "*"
type input "**********"
click at [744, 404] on button "Ieiet" at bounding box center [784, 398] width 232 height 40
